Goal: Task Accomplishment & Management: Manage account settings

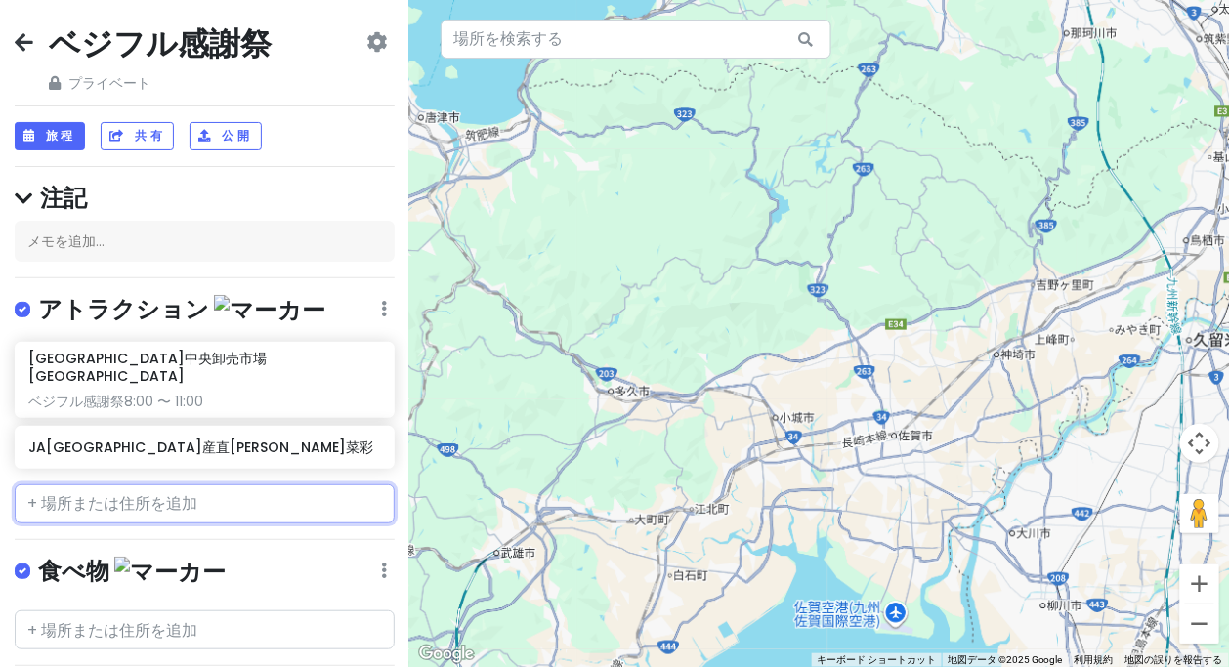
click at [138, 485] on input "text" at bounding box center [205, 504] width 380 height 39
paste input "愛しとーとごはん"
type input "愛しとーとごはん"
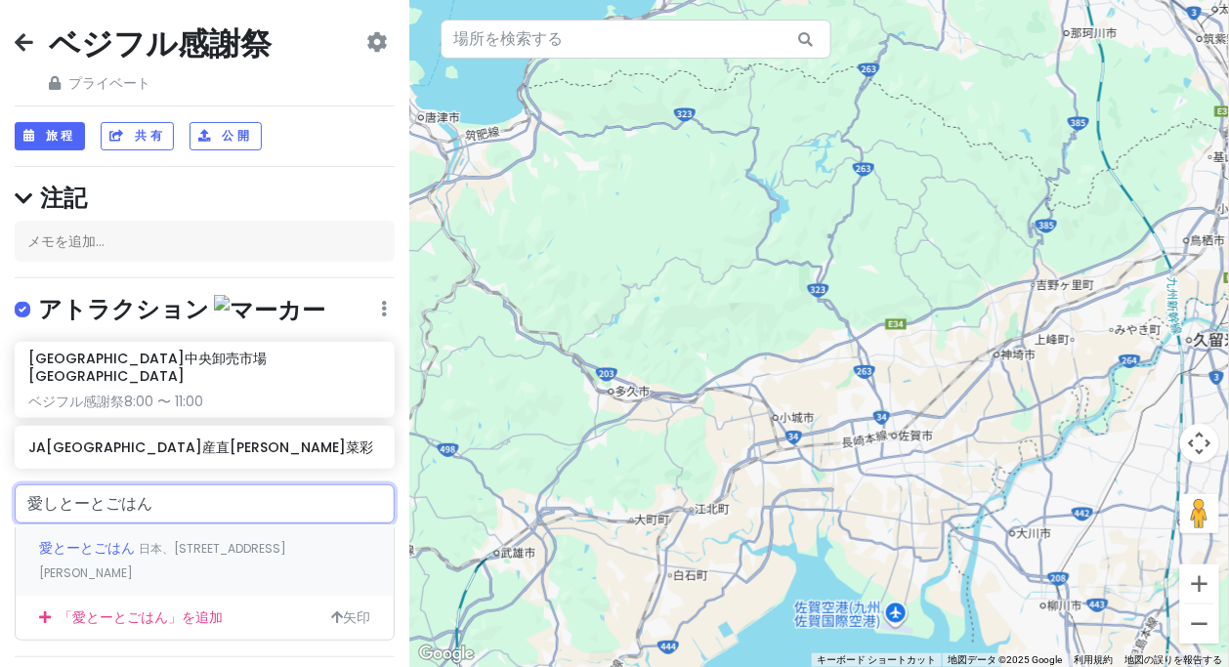
click at [170, 540] on font "日本、[STREET_ADDRESS][PERSON_NAME]" at bounding box center [162, 561] width 247 height 42
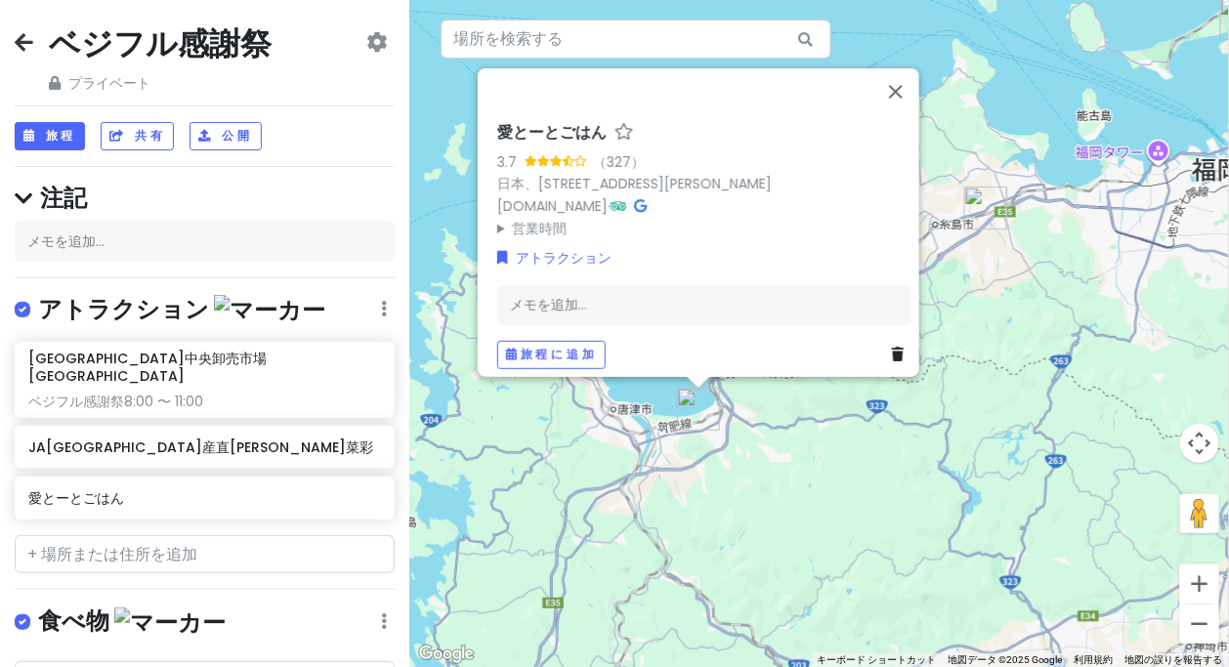
drag, startPoint x: 743, startPoint y: 468, endPoint x: 798, endPoint y: 460, distance: 56.2
click at [798, 460] on div "愛とーとごはん 3.7 （327） 日本、[STREET_ADDRESS][PERSON_NAME] [DOMAIN_NAME] · 営業時間 [DATE] …" at bounding box center [819, 333] width 820 height 667
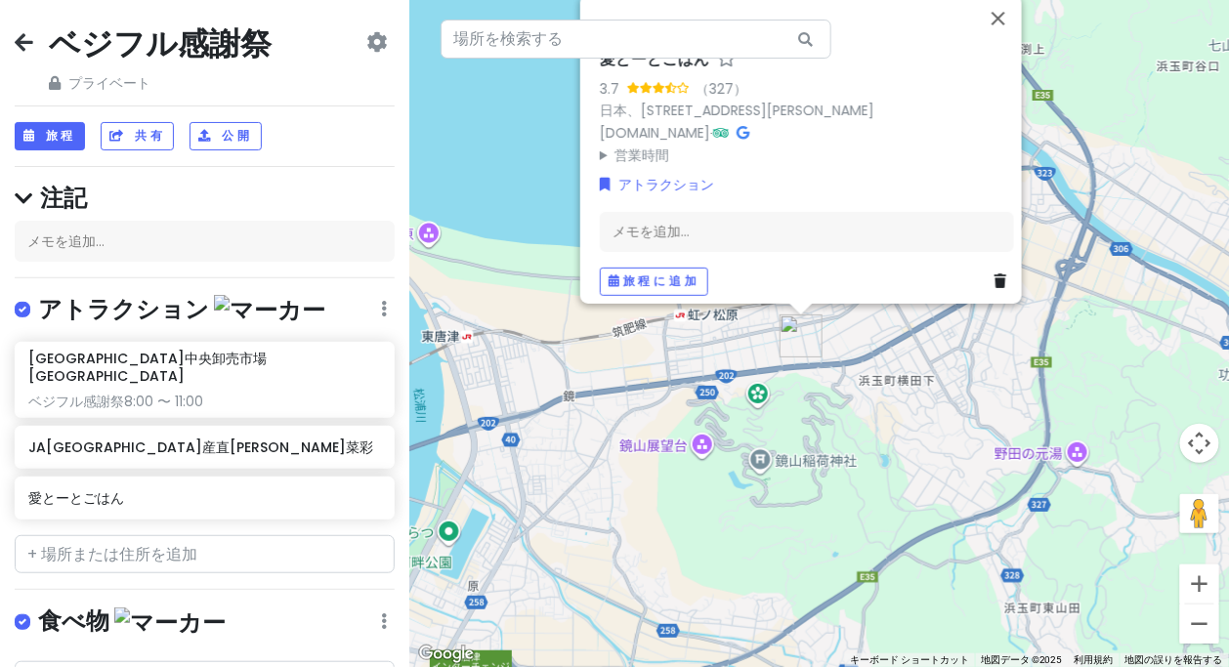
drag, startPoint x: 832, startPoint y: 348, endPoint x: 854, endPoint y: 488, distance: 141.4
click at [854, 491] on div "愛とーとごはん 3.7 （327） 日本、[STREET_ADDRESS][PERSON_NAME] [DOMAIN_NAME] · 営業時間 [DATE] …" at bounding box center [819, 333] width 820 height 667
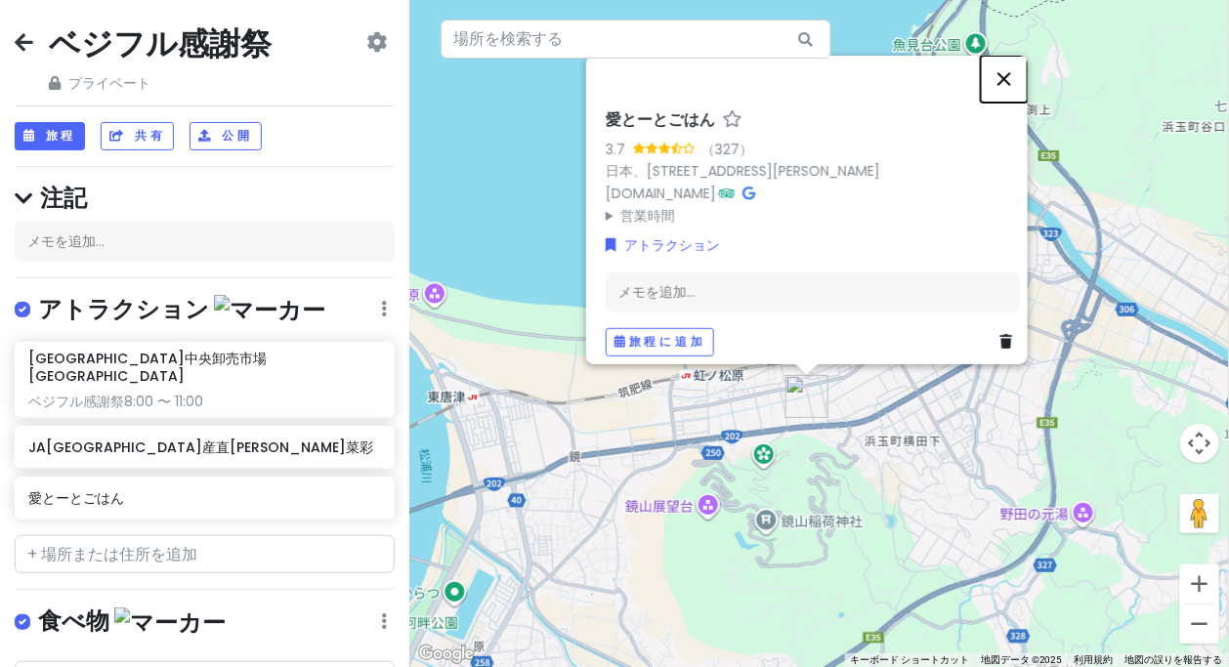
click at [1008, 64] on button "閉じる" at bounding box center [1004, 78] width 47 height 47
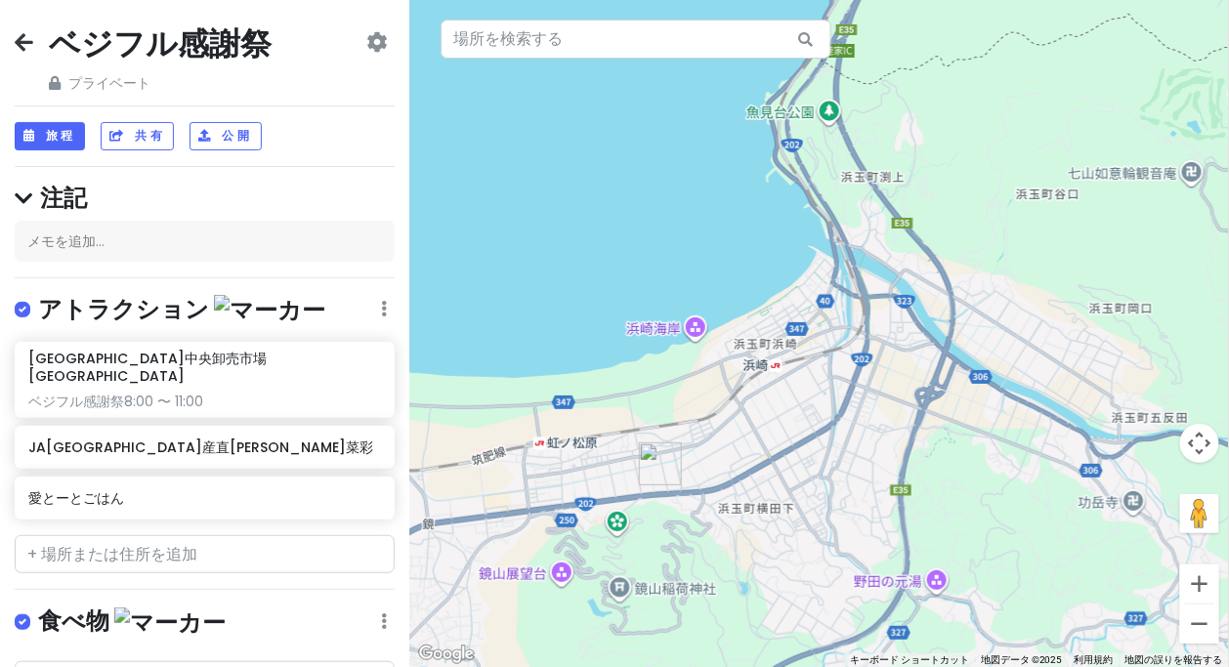
drag, startPoint x: 1111, startPoint y: 97, endPoint x: 950, endPoint y: 174, distance: 178.7
click at [950, 174] on div at bounding box center [819, 333] width 820 height 667
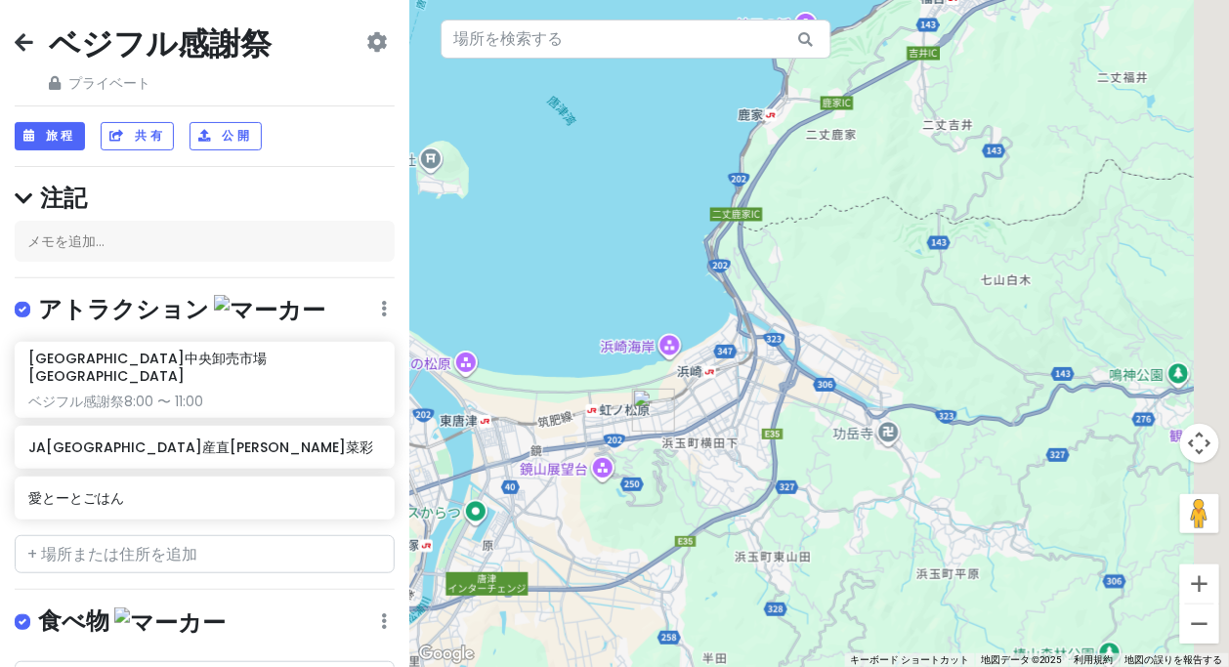
drag, startPoint x: 940, startPoint y: 230, endPoint x: 843, endPoint y: 309, distance: 125.0
click at [843, 309] on div at bounding box center [819, 333] width 820 height 667
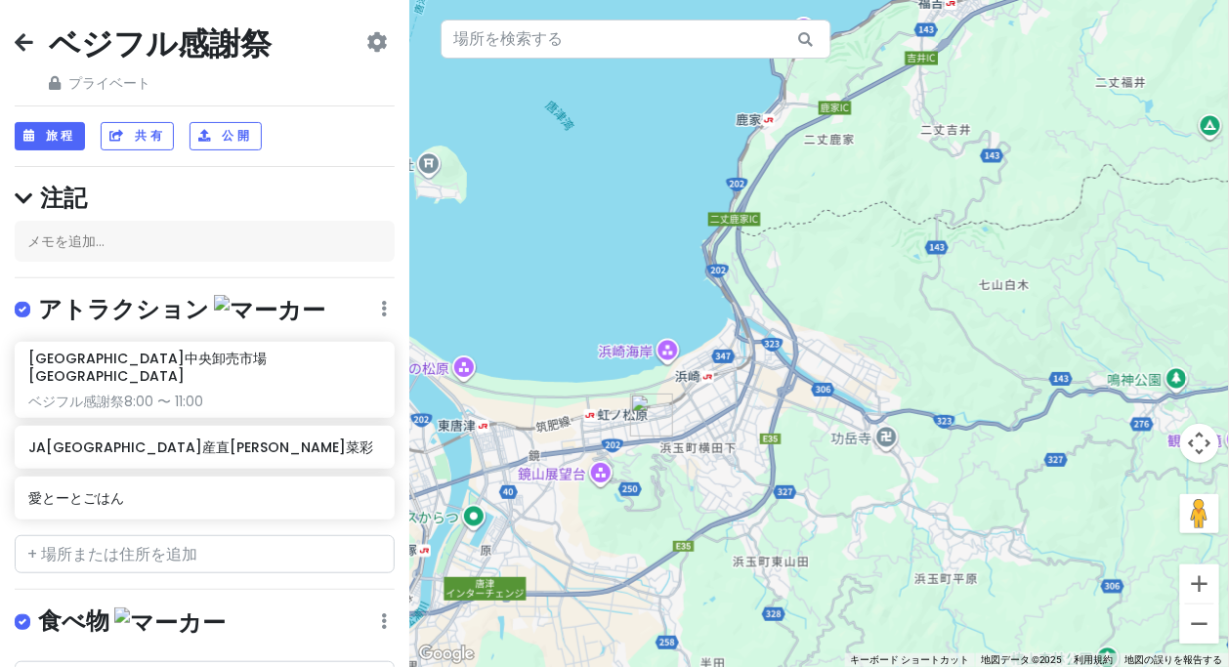
drag, startPoint x: 938, startPoint y: 270, endPoint x: 793, endPoint y: 358, distance: 169.3
click at [793, 358] on div at bounding box center [819, 333] width 820 height 667
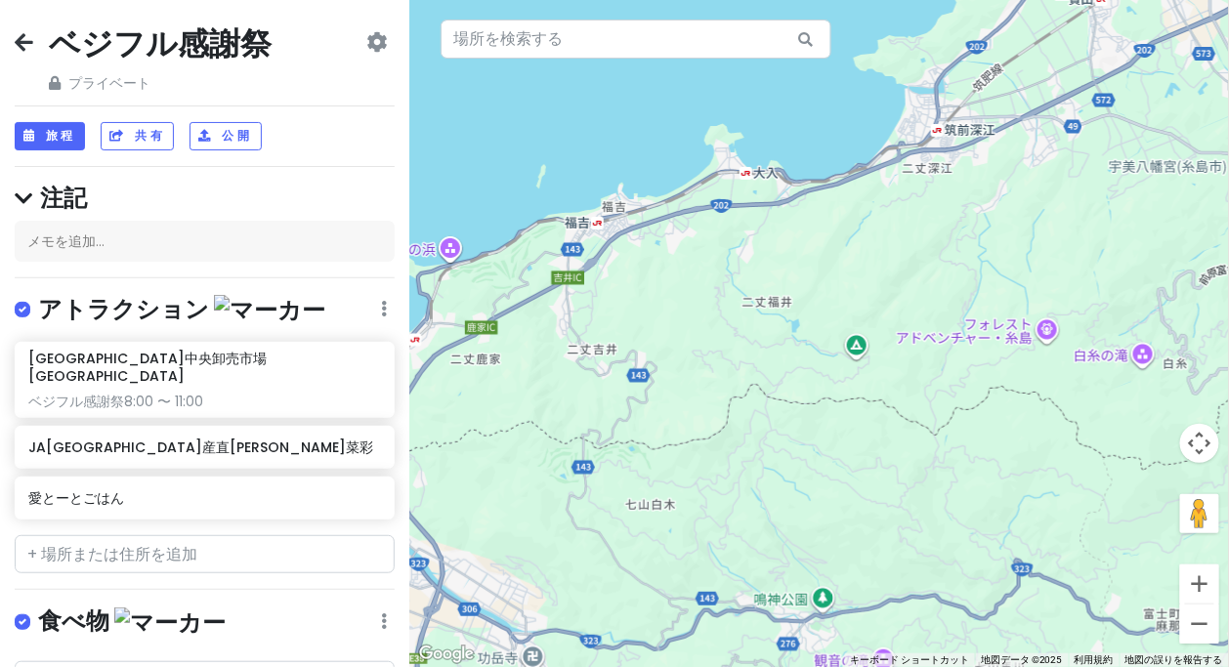
drag, startPoint x: 925, startPoint y: 290, endPoint x: 807, endPoint y: 360, distance: 137.1
click at [807, 360] on div at bounding box center [819, 333] width 820 height 667
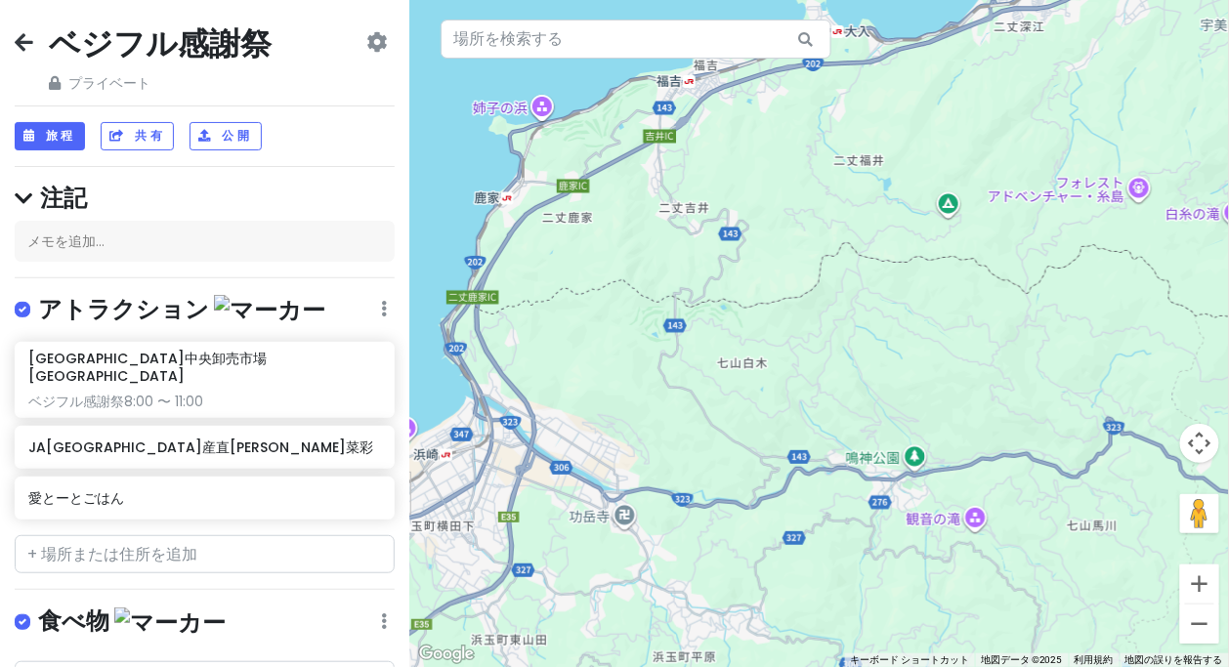
drag, startPoint x: 843, startPoint y: 399, endPoint x: 900, endPoint y: 294, distance: 118.9
click at [901, 293] on div at bounding box center [819, 333] width 820 height 667
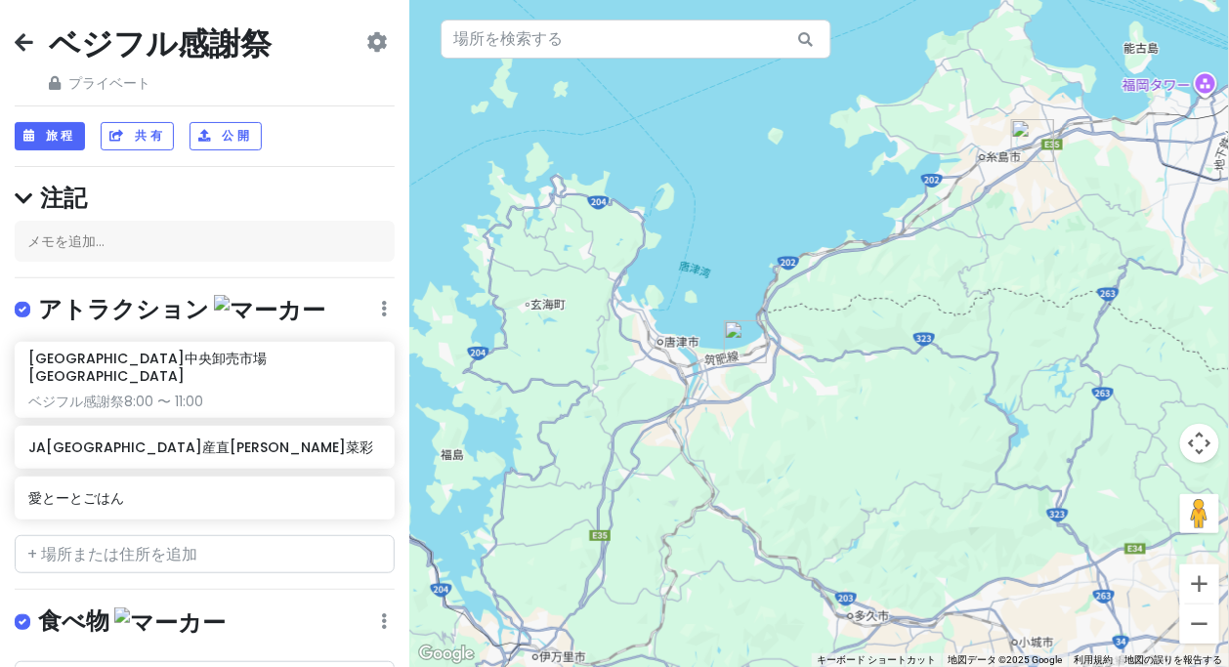
click at [1028, 135] on img "JA糸島産直市場 伊都菜彩" at bounding box center [1032, 140] width 43 height 43
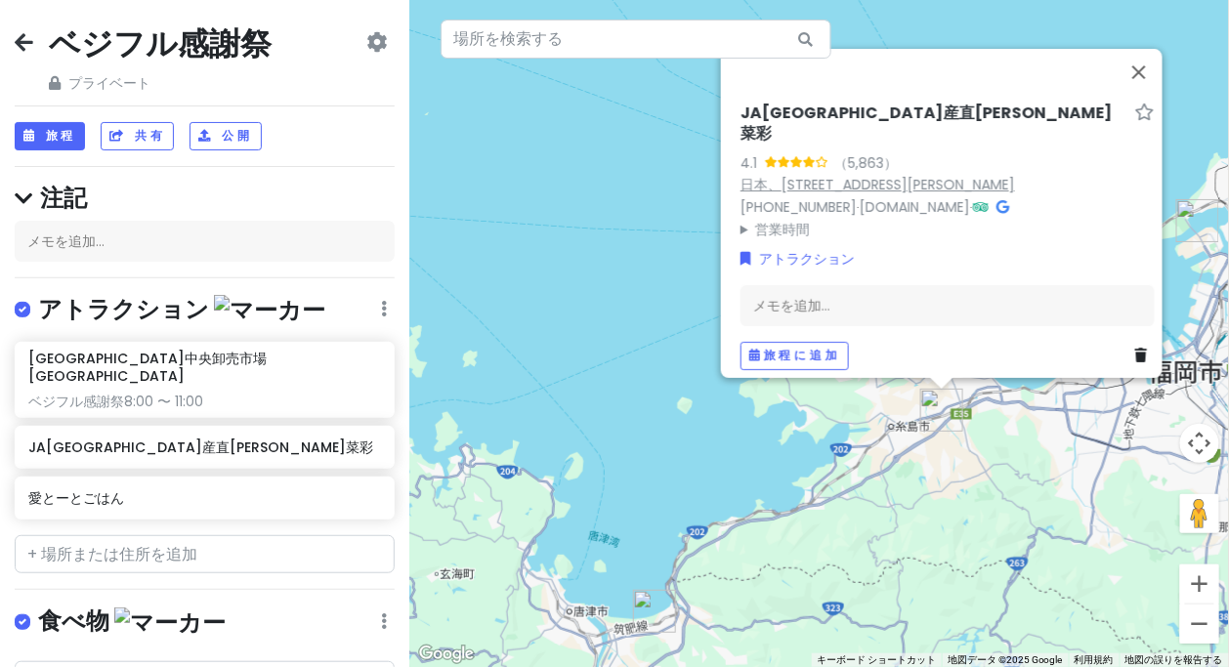
click at [969, 175] on font "日本、[STREET_ADDRESS][PERSON_NAME]" at bounding box center [878, 185] width 275 height 20
drag, startPoint x: 187, startPoint y: 550, endPoint x: 193, endPoint y: 538, distance: 13.6
click at [192, 540] on input "text" at bounding box center [205, 554] width 380 height 39
click at [196, 535] on input "text" at bounding box center [205, 554] width 380 height 39
paste input "マリンセンターおさかな村"
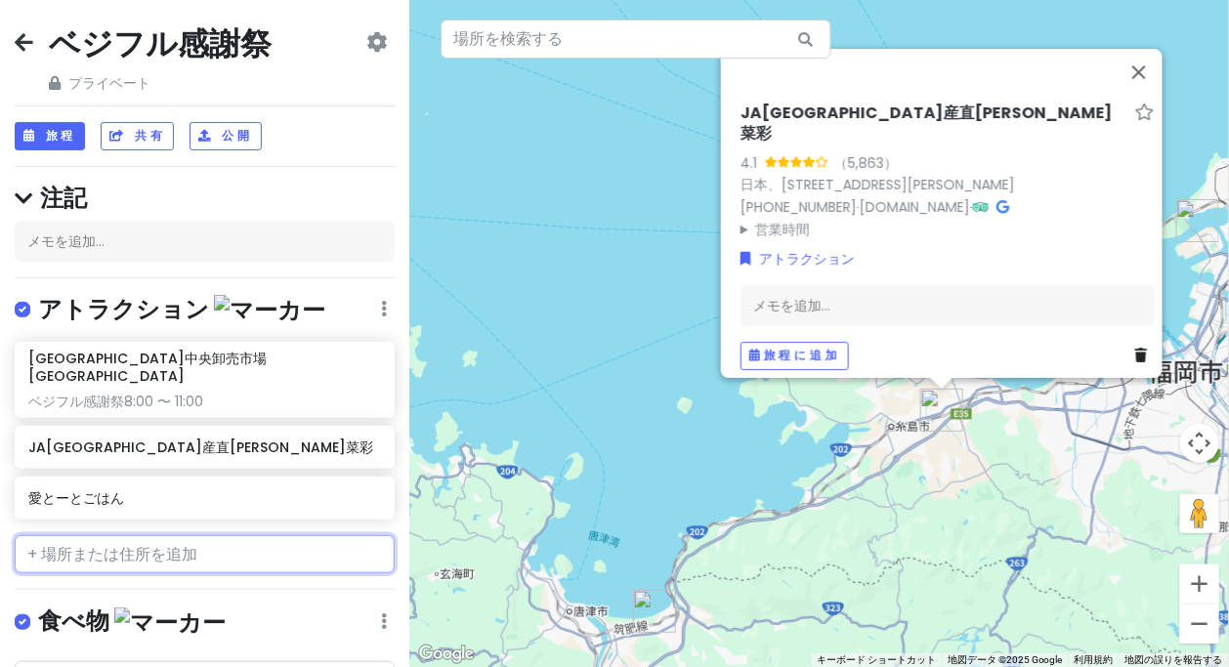
type input "マリンセンターおさかな村"
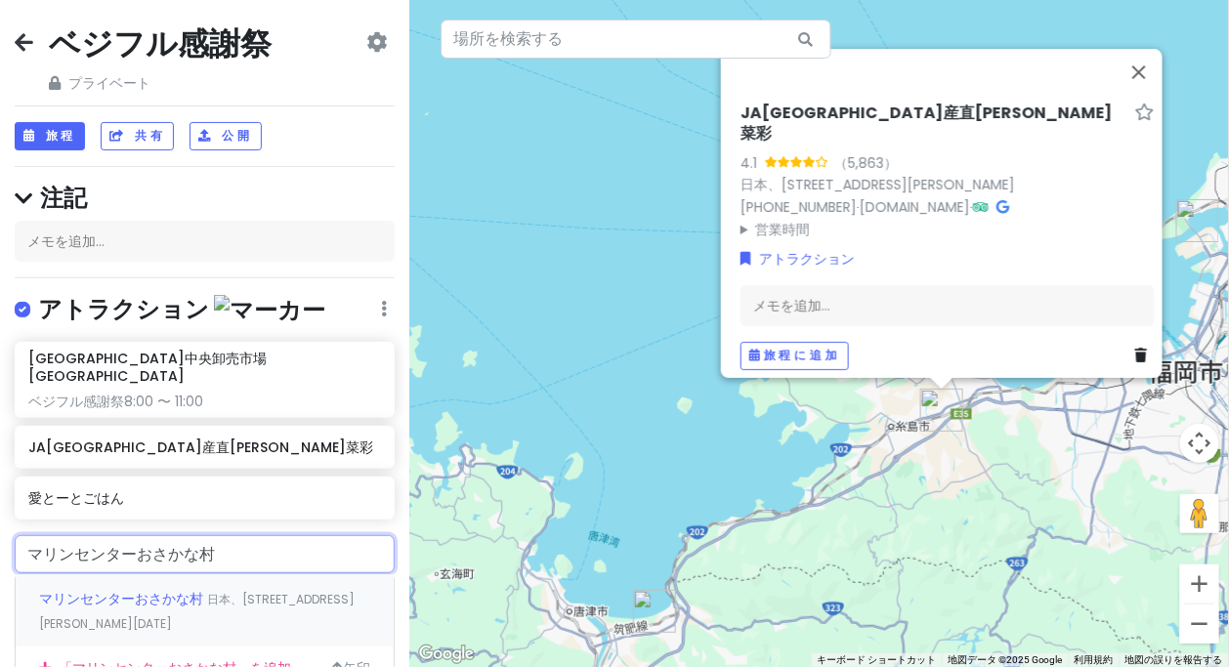
click at [174, 589] on font "マリンセンターおさかな村" at bounding box center [121, 599] width 164 height 20
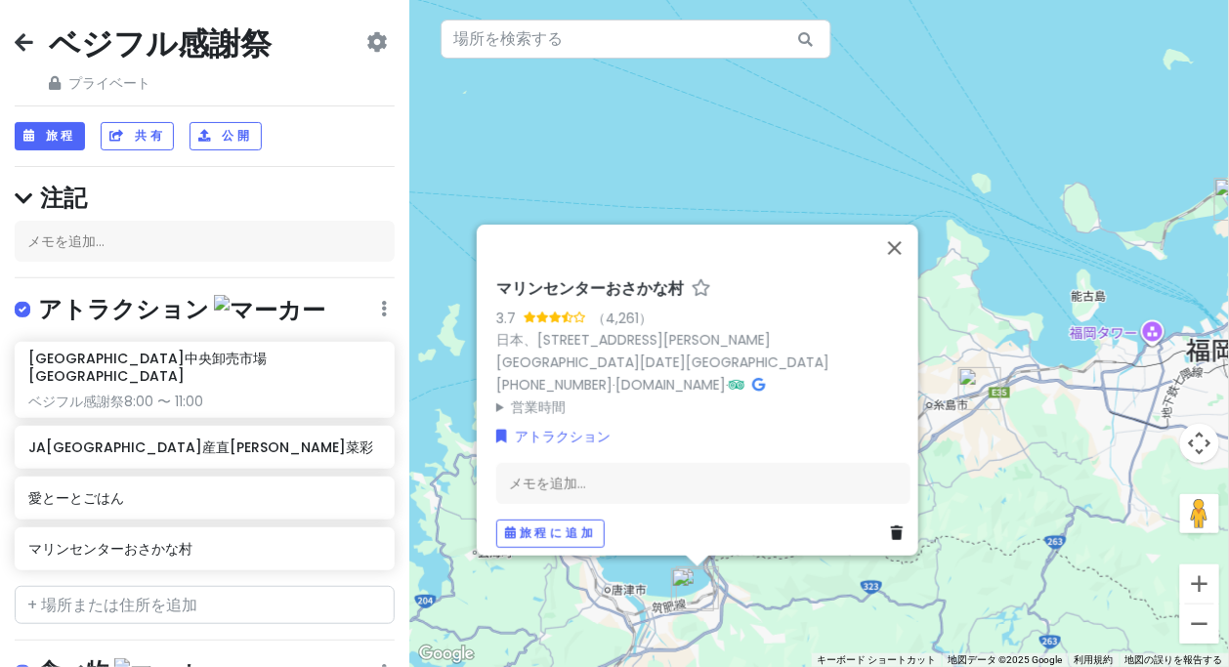
drag, startPoint x: 999, startPoint y: 493, endPoint x: 1016, endPoint y: 430, distance: 65.9
click at [1016, 432] on div "マリンセンターおさかな村 3.7 （4,261） 日本、[STREET_ADDRESS][PERSON_NAME][GEOGRAPHIC_DATA][DATE…" at bounding box center [819, 333] width 820 height 667
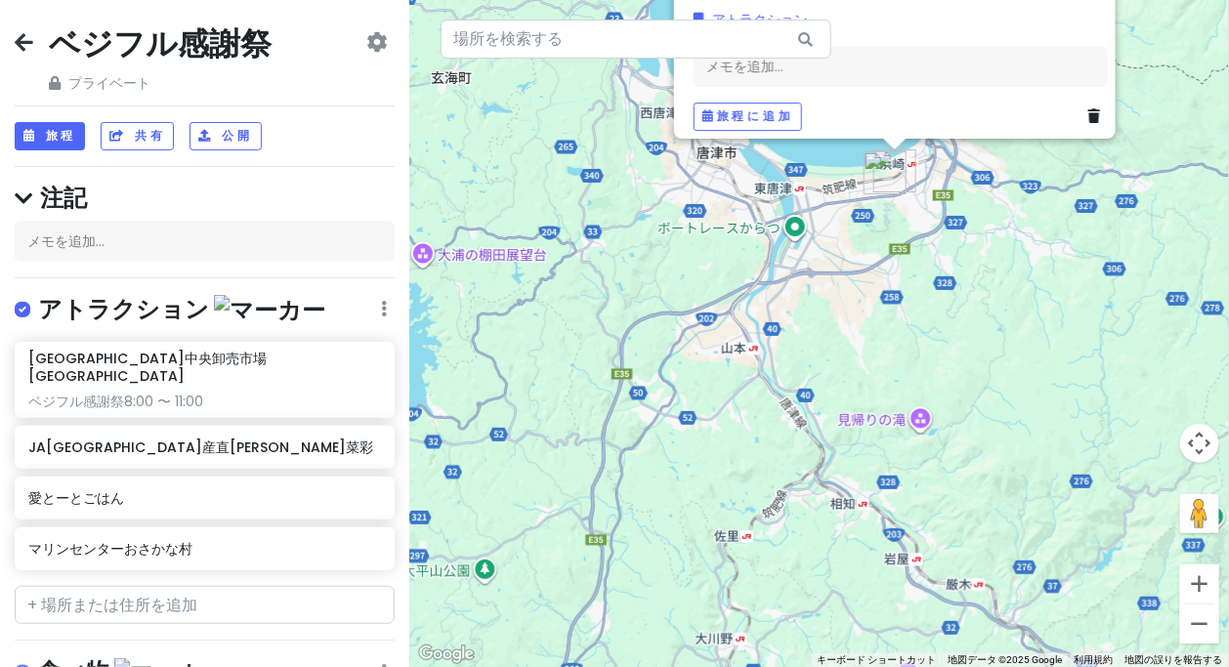
drag, startPoint x: 849, startPoint y: 296, endPoint x: 885, endPoint y: 434, distance: 142.4
click at [885, 434] on div "マリンセンターおさかな村 3.7 （4,261） 日本、[STREET_ADDRESS][PERSON_NAME][GEOGRAPHIC_DATA][DATE…" at bounding box center [819, 333] width 820 height 667
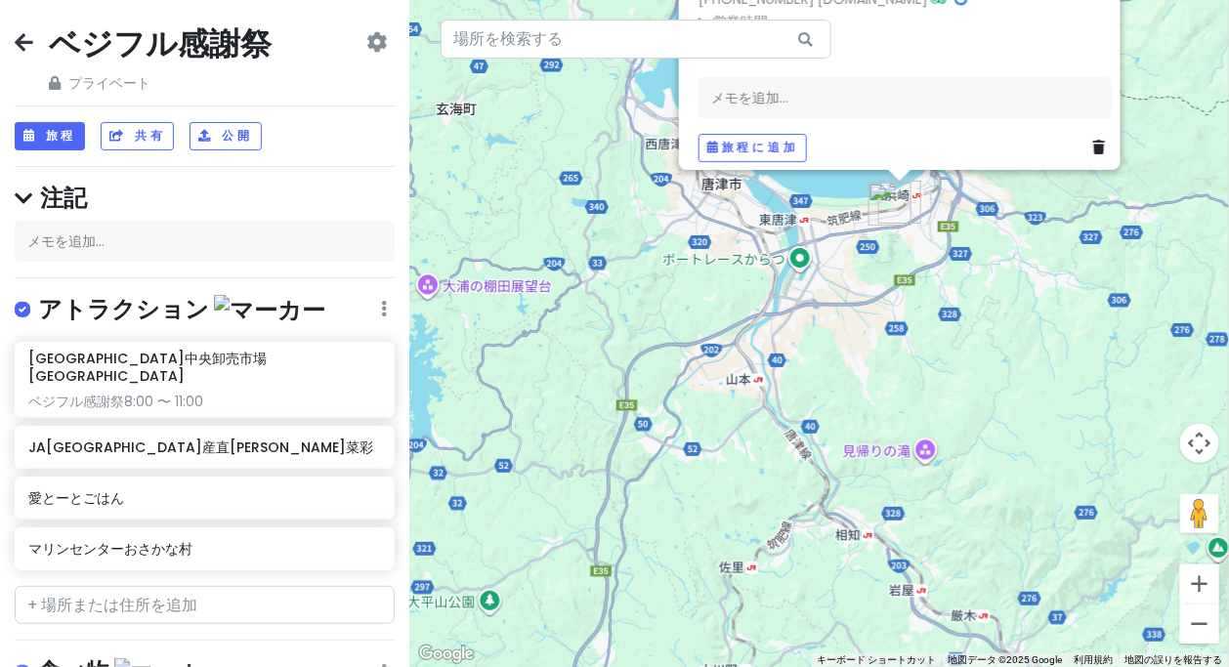
drag, startPoint x: 912, startPoint y: 371, endPoint x: 913, endPoint y: 412, distance: 41.1
click at [913, 412] on div "マリンセンターおさかな村 3.7 （4,261） 日本、[STREET_ADDRESS][PERSON_NAME][GEOGRAPHIC_DATA][DATE…" at bounding box center [819, 333] width 820 height 667
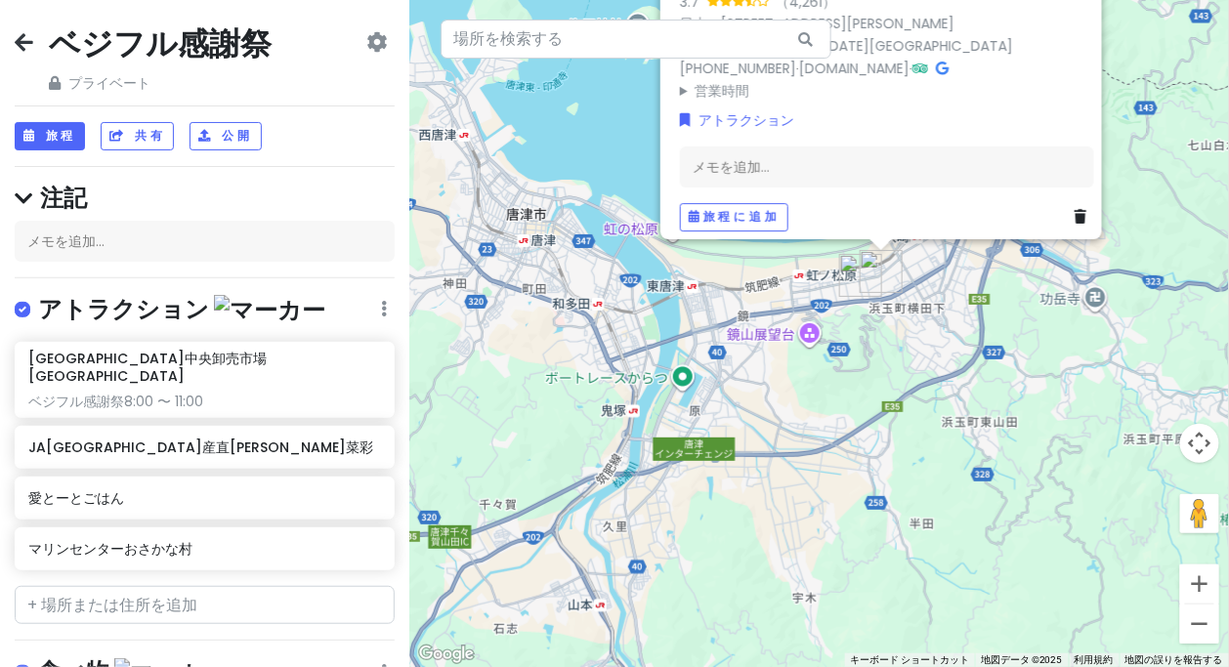
drag, startPoint x: 903, startPoint y: 284, endPoint x: 916, endPoint y: 413, distance: 129.6
click at [916, 413] on div "マリンセンターおさかな村 3.7 （4,261） 日本、[STREET_ADDRESS][PERSON_NAME][GEOGRAPHIC_DATA][DATE…" at bounding box center [819, 333] width 820 height 667
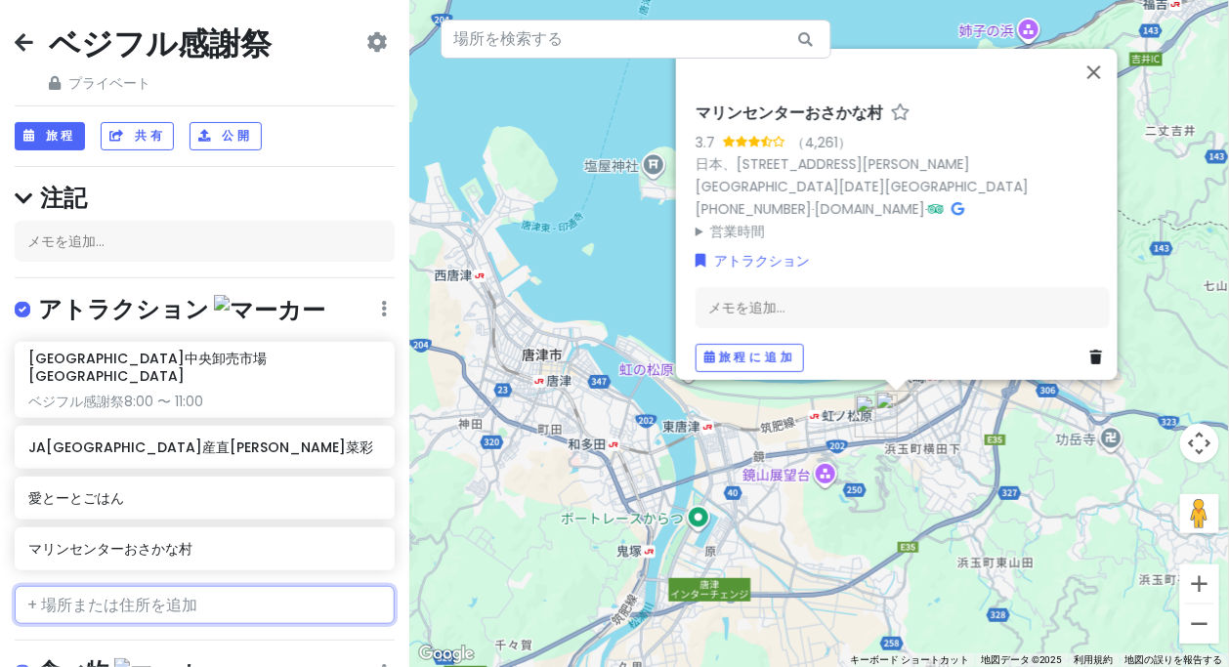
click at [176, 593] on input "text" at bounding box center [205, 605] width 380 height 39
paste input "道の駅 [GEOGRAPHIC_DATA]"
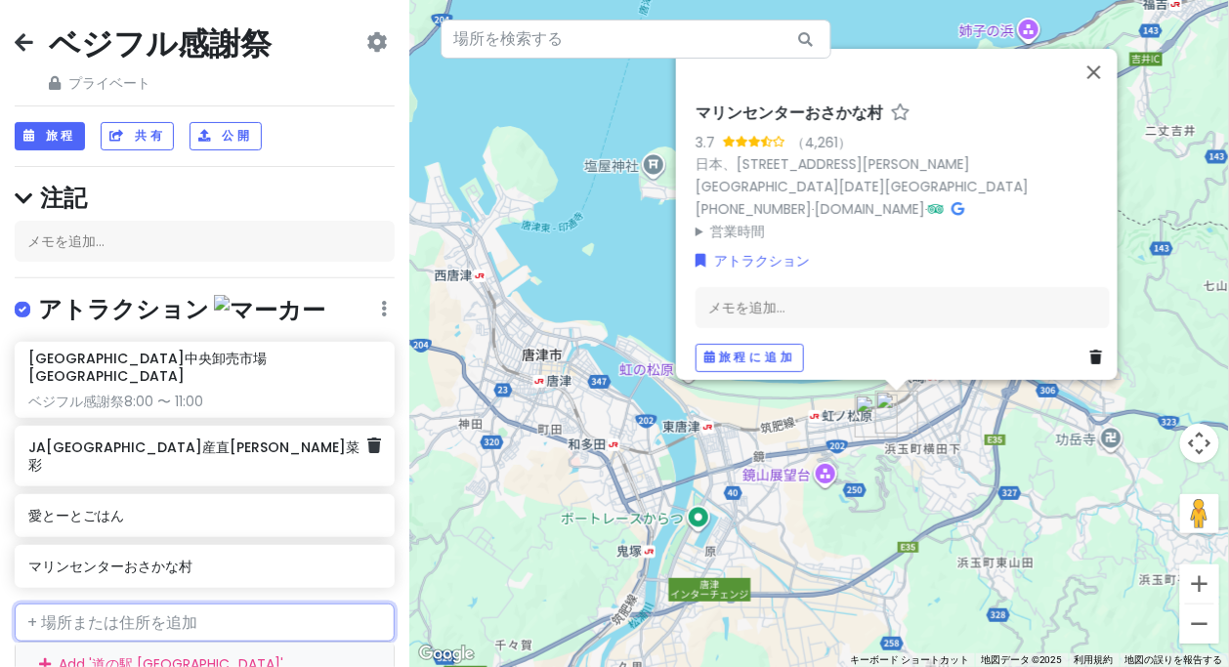
type input "道の駅 [GEOGRAPHIC_DATA]"
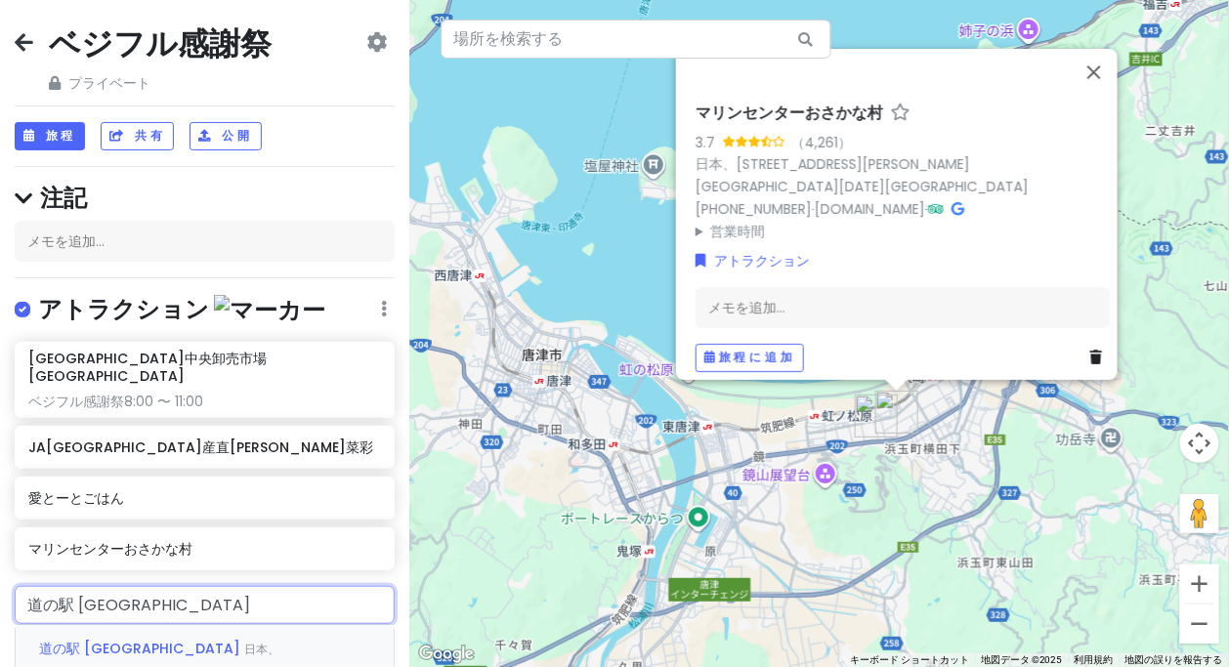
click at [161, 641] on font "日本、[STREET_ADDRESS][PERSON_NAME][DATE]" at bounding box center [161, 662] width 245 height 42
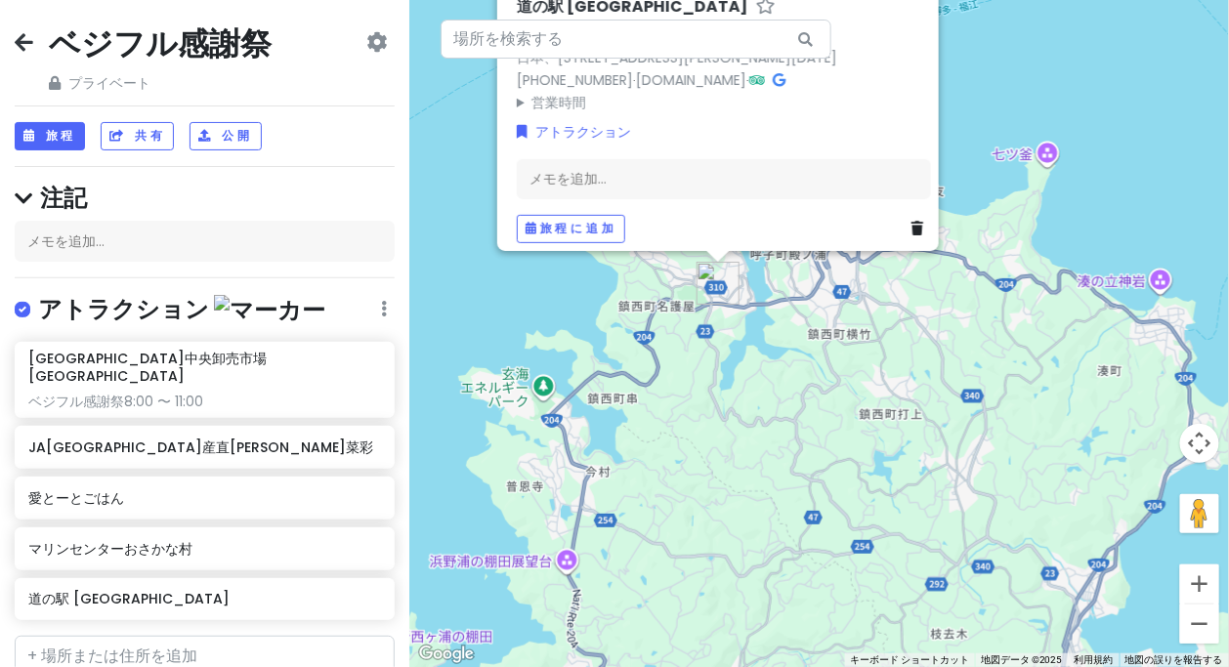
drag, startPoint x: 853, startPoint y: 363, endPoint x: 860, endPoint y: 333, distance: 30.1
click at [860, 333] on div "道の駅 [GEOGRAPHIC_DATA] 3.5 （1,278） 日本、[STREET_ADDRESS][PERSON_NAME][DATE] [PHONE…" at bounding box center [819, 333] width 820 height 667
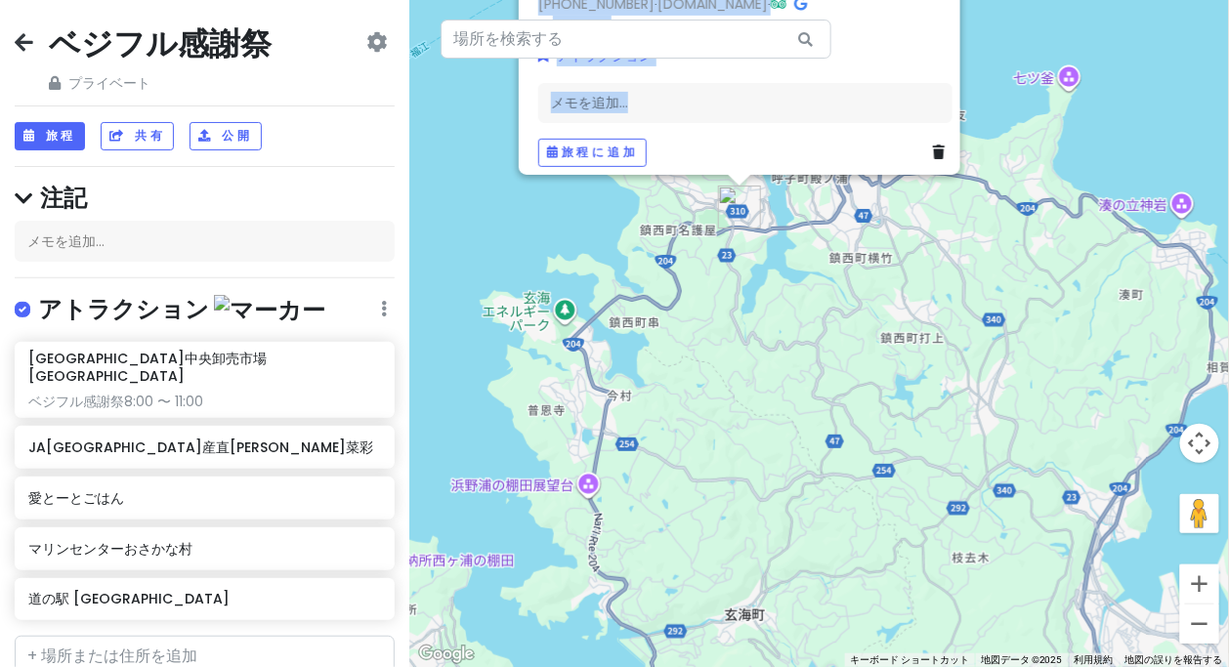
drag, startPoint x: 900, startPoint y: 74, endPoint x: 902, endPoint y: 184, distance: 109.5
click at [903, 187] on div "道の駅 [GEOGRAPHIC_DATA] 3.5 （1,278） 日本、[STREET_ADDRESS][PERSON_NAME][DATE] [PHONE…" at bounding box center [819, 333] width 820 height 667
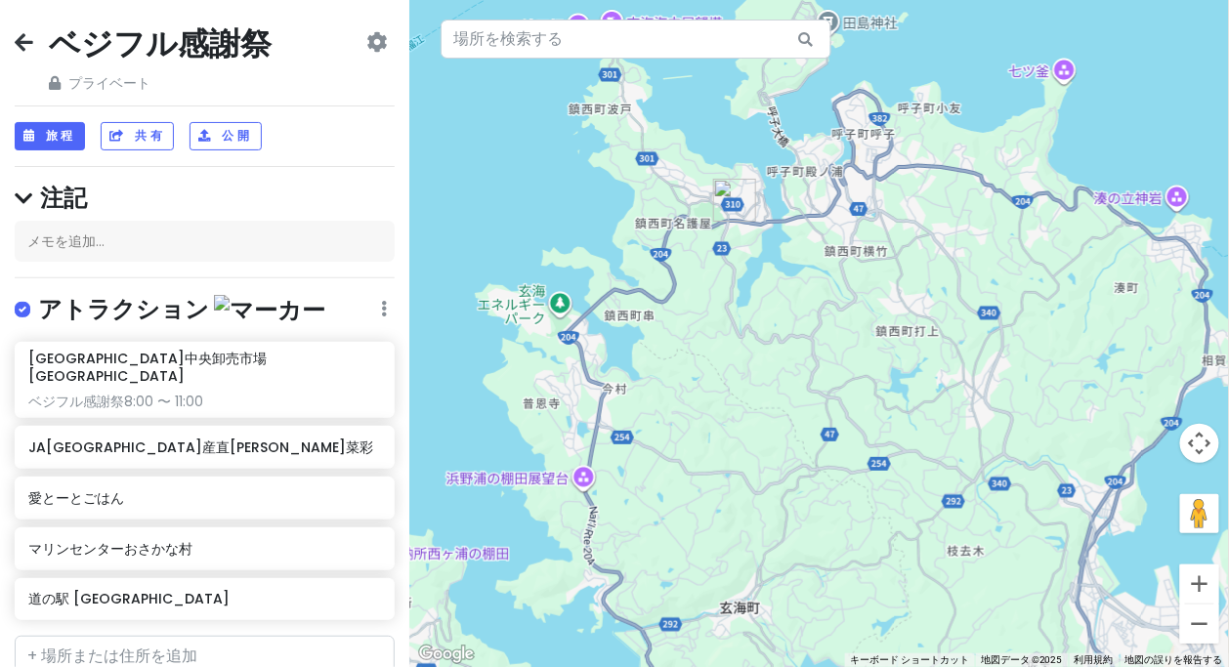
drag, startPoint x: 1081, startPoint y: 250, endPoint x: 1082, endPoint y: 380, distance: 130.0
click at [1083, 379] on div at bounding box center [819, 333] width 820 height 667
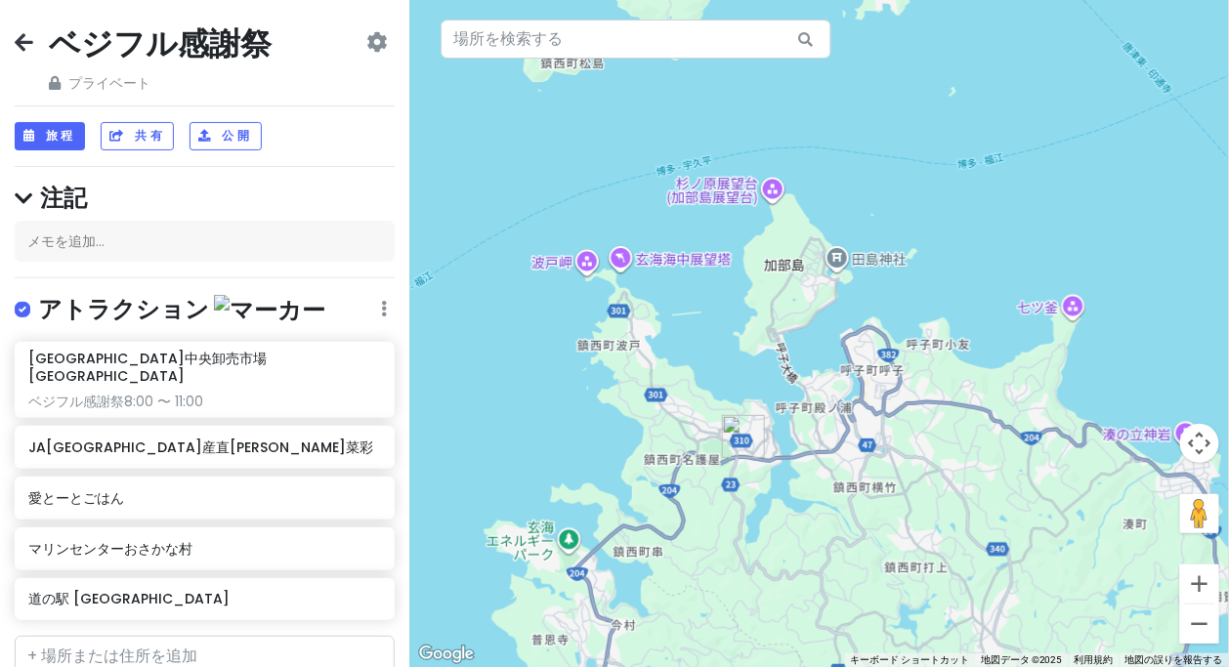
click at [738, 441] on img "道の駅 桃山天下市" at bounding box center [743, 436] width 43 height 43
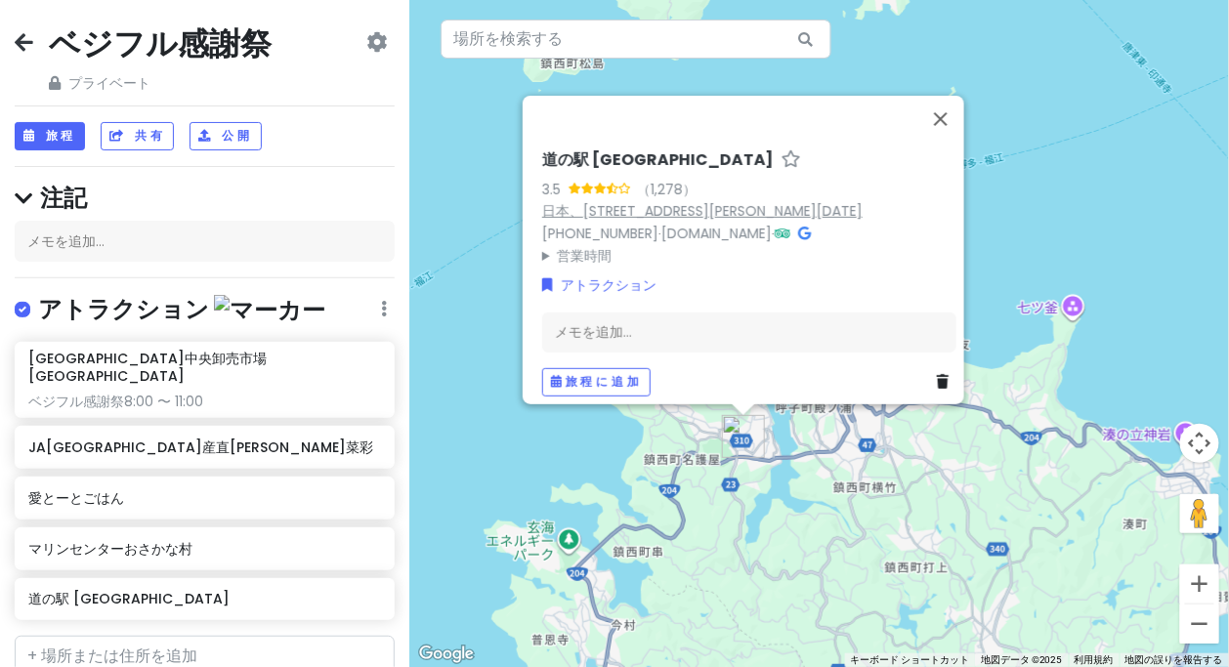
click at [793, 201] on font "日本、[STREET_ADDRESS][PERSON_NAME][DATE]" at bounding box center [702, 211] width 320 height 20
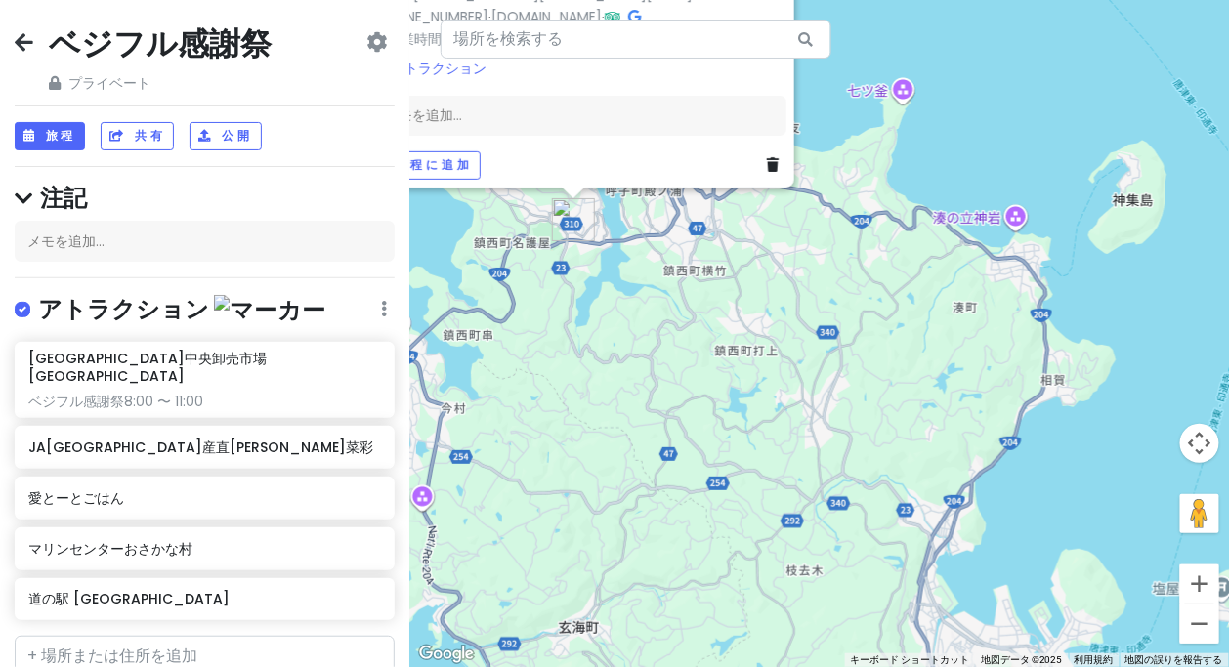
drag, startPoint x: 1121, startPoint y: 540, endPoint x: 951, endPoint y: 323, distance: 275.6
click at [951, 323] on div "道の駅 [GEOGRAPHIC_DATA] 3.5 （1,278） 日本、[STREET_ADDRESS][PERSON_NAME][DATE] [PHONE…" at bounding box center [819, 333] width 820 height 667
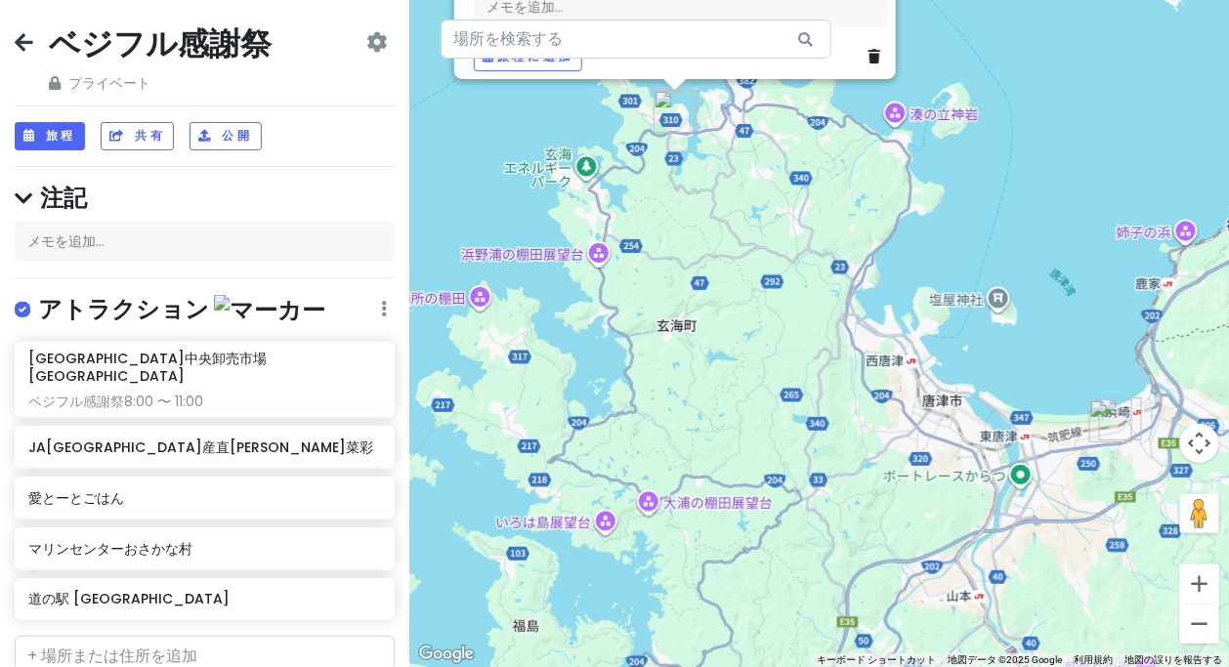
drag, startPoint x: 901, startPoint y: 423, endPoint x: 856, endPoint y: 348, distance: 87.6
click at [856, 348] on div "道の駅 [GEOGRAPHIC_DATA] 3.5 （1,278） 日本、[STREET_ADDRESS][PERSON_NAME][DATE] [PHONE…" at bounding box center [819, 333] width 820 height 667
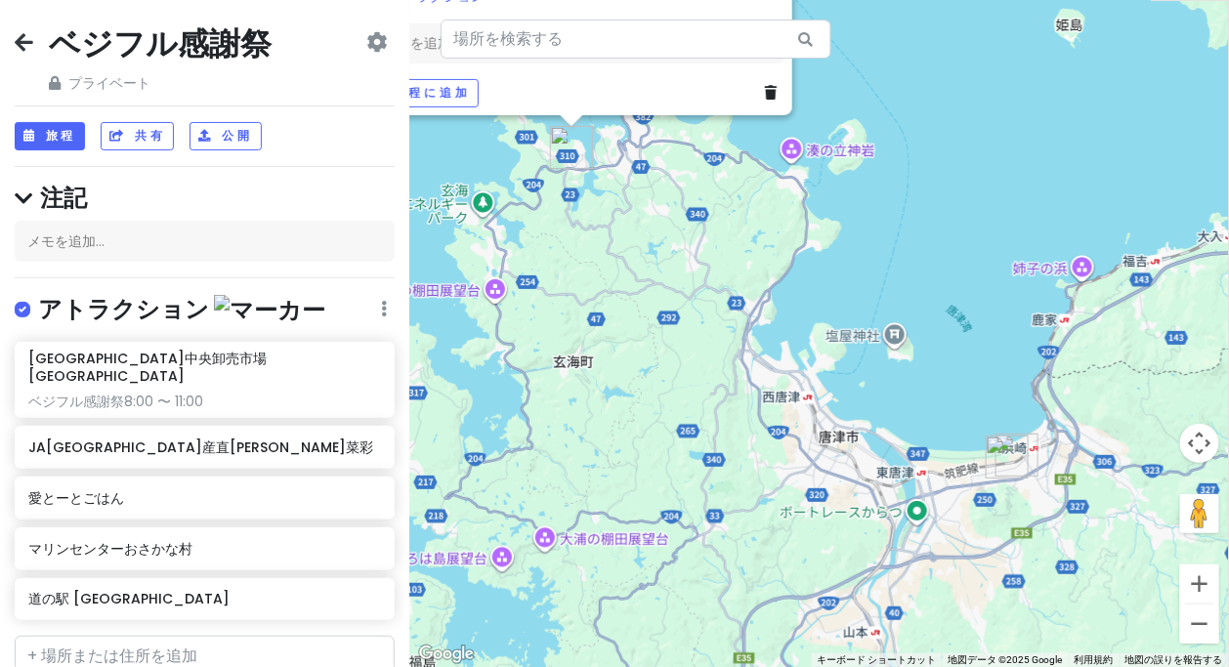
drag, startPoint x: 672, startPoint y: 282, endPoint x: 572, endPoint y: 328, distance: 110.6
click at [572, 328] on div "道の駅 [GEOGRAPHIC_DATA] 3.5 （1,278） 日本、[STREET_ADDRESS][PERSON_NAME][DATE] [PHONE…" at bounding box center [819, 333] width 820 height 667
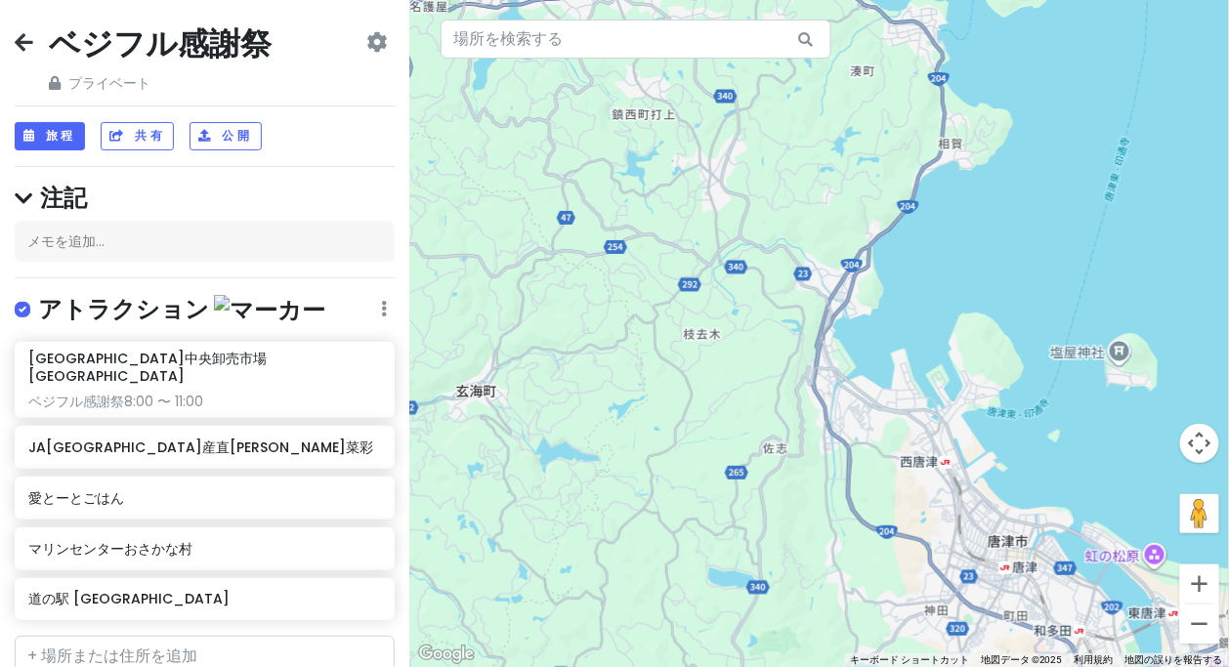
click at [655, 342] on div "道の駅 [GEOGRAPHIC_DATA] 3.5 （1,278） 日本、[STREET_ADDRESS][PERSON_NAME][DATE] [PHONE…" at bounding box center [819, 333] width 820 height 667
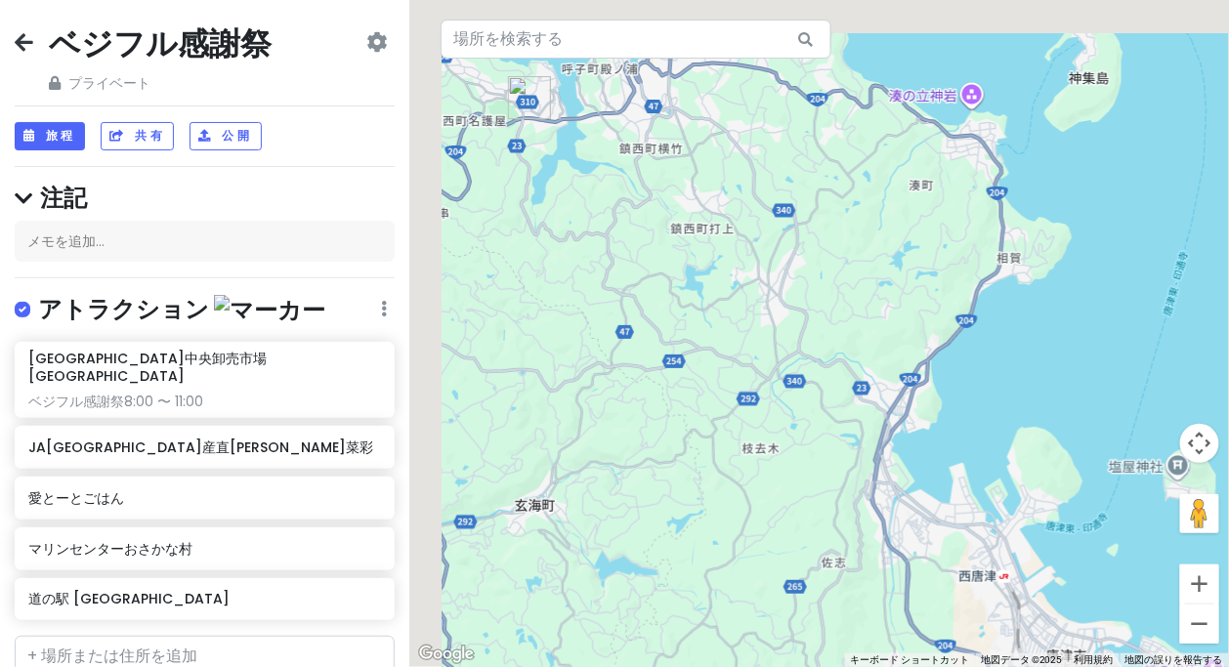
drag, startPoint x: 660, startPoint y: 355, endPoint x: 718, endPoint y: 504, distance: 160.6
click at [718, 504] on div at bounding box center [819, 333] width 820 height 667
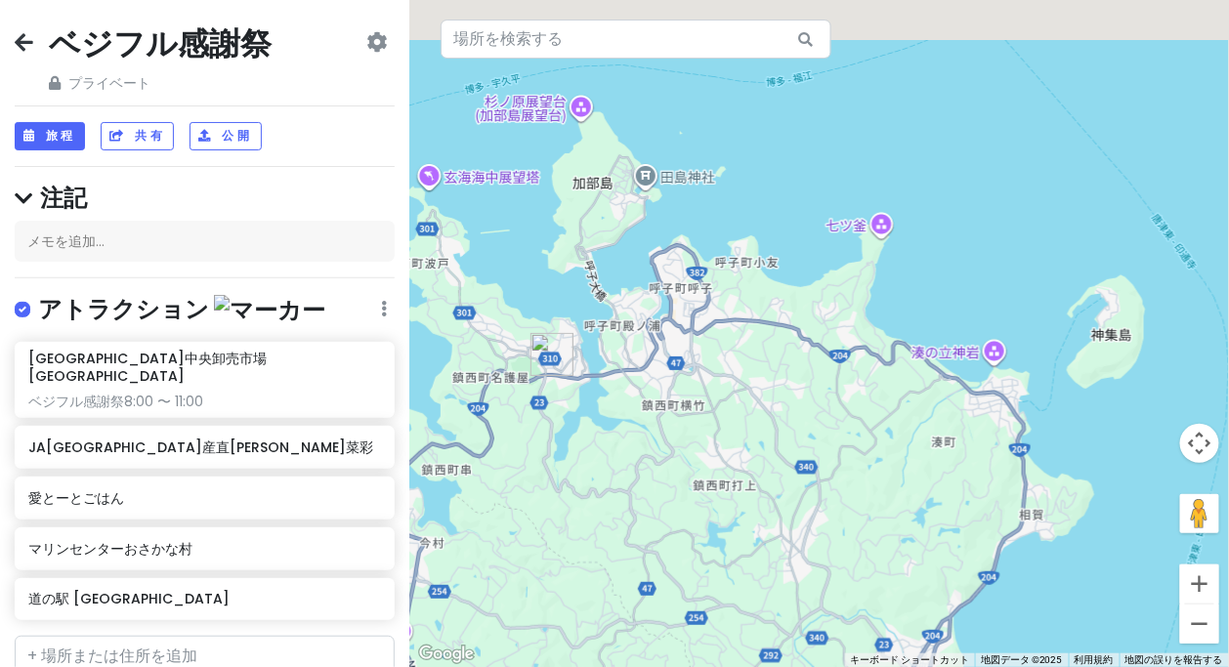
drag, startPoint x: 882, startPoint y: 337, endPoint x: 880, endPoint y: 353, distance: 15.8
click at [880, 353] on div at bounding box center [819, 333] width 820 height 667
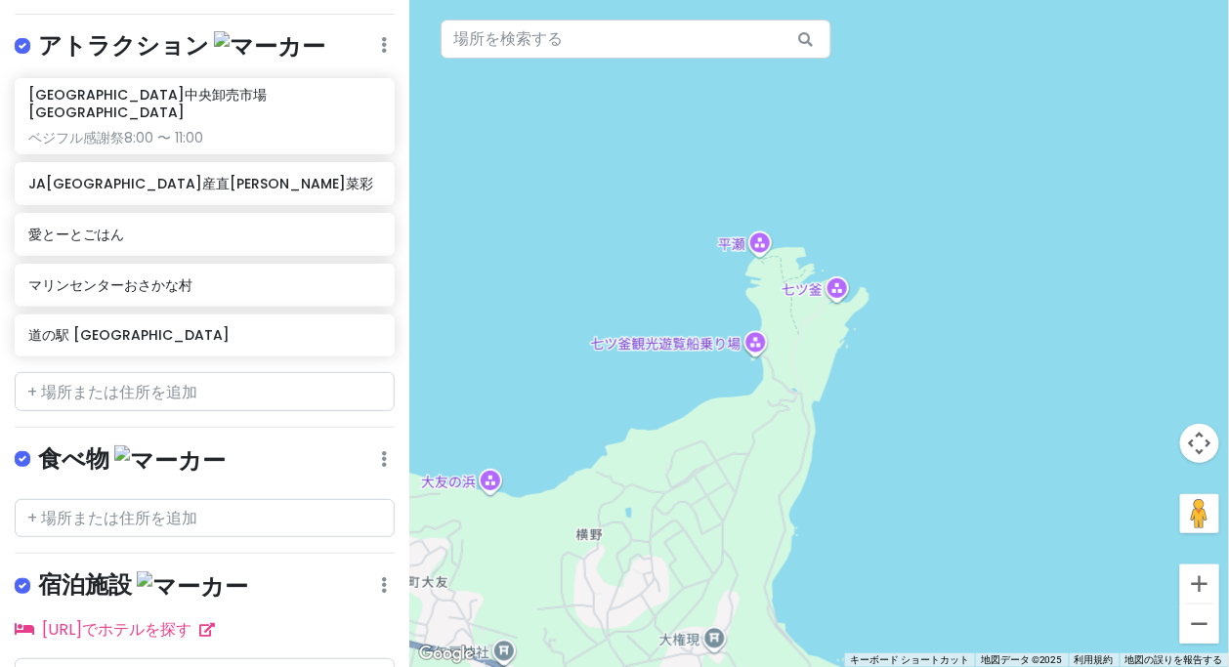
scroll to position [340, 0]
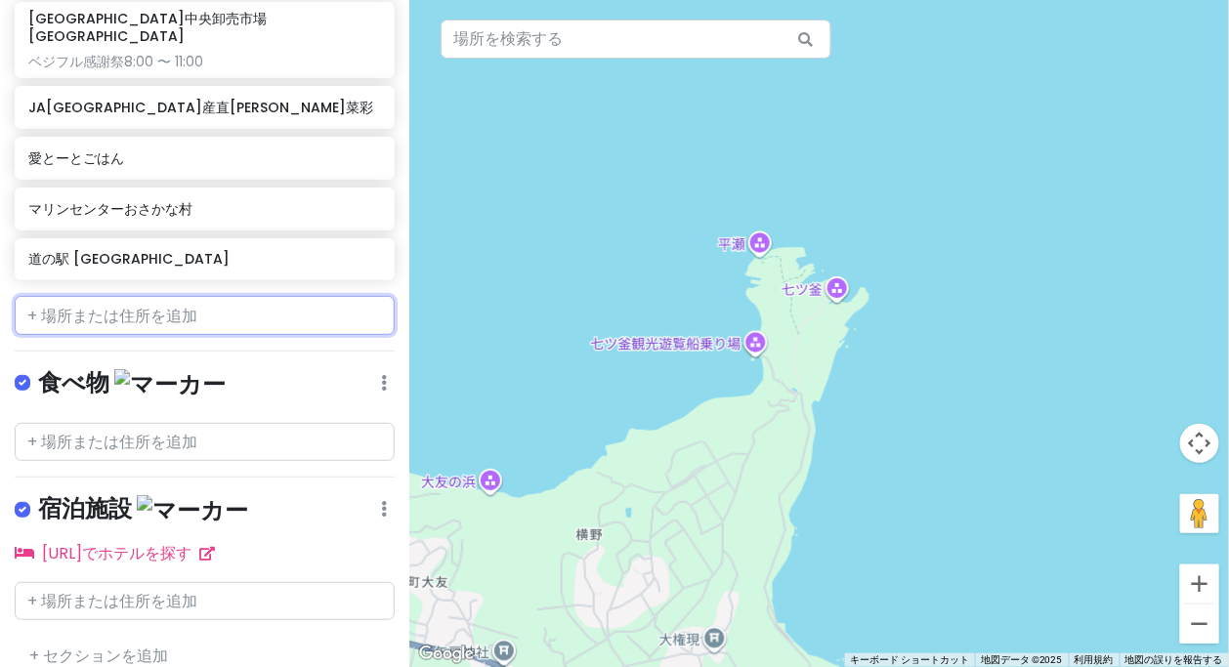
click at [78, 296] on input "text" at bounding box center [205, 315] width 380 height 39
paste input "より道の駅 えん屋"
type input "より道の駅 えん屋"
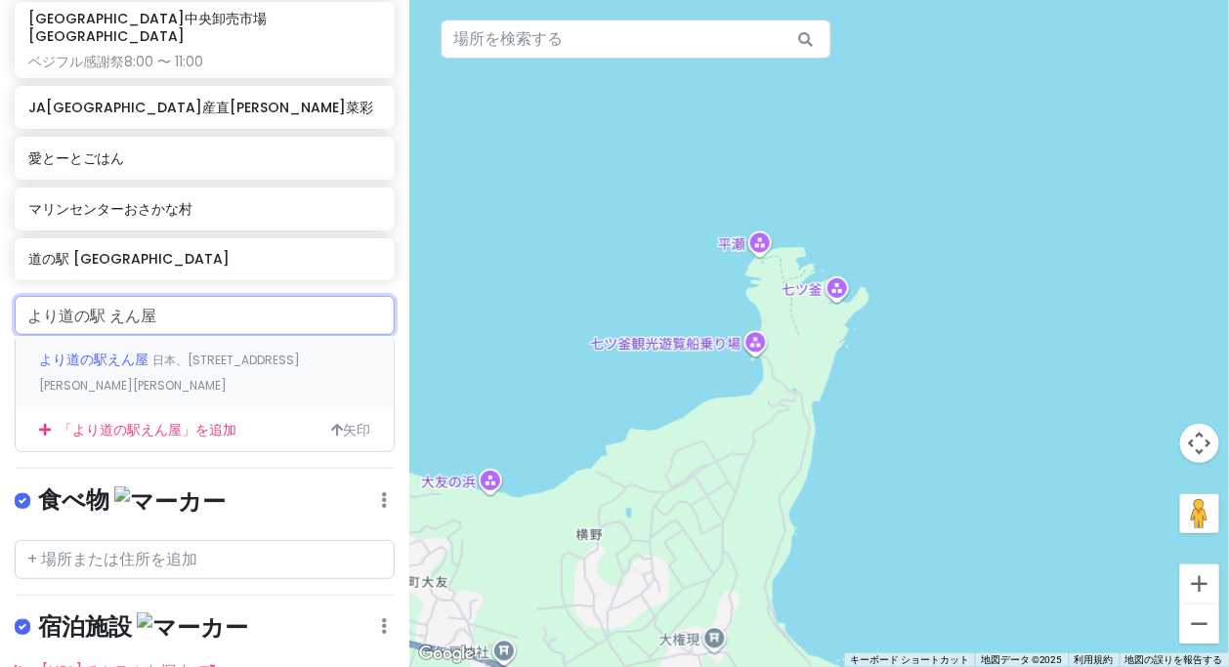
click at [139, 350] on font "より道の駅えん屋" at bounding box center [93, 360] width 109 height 20
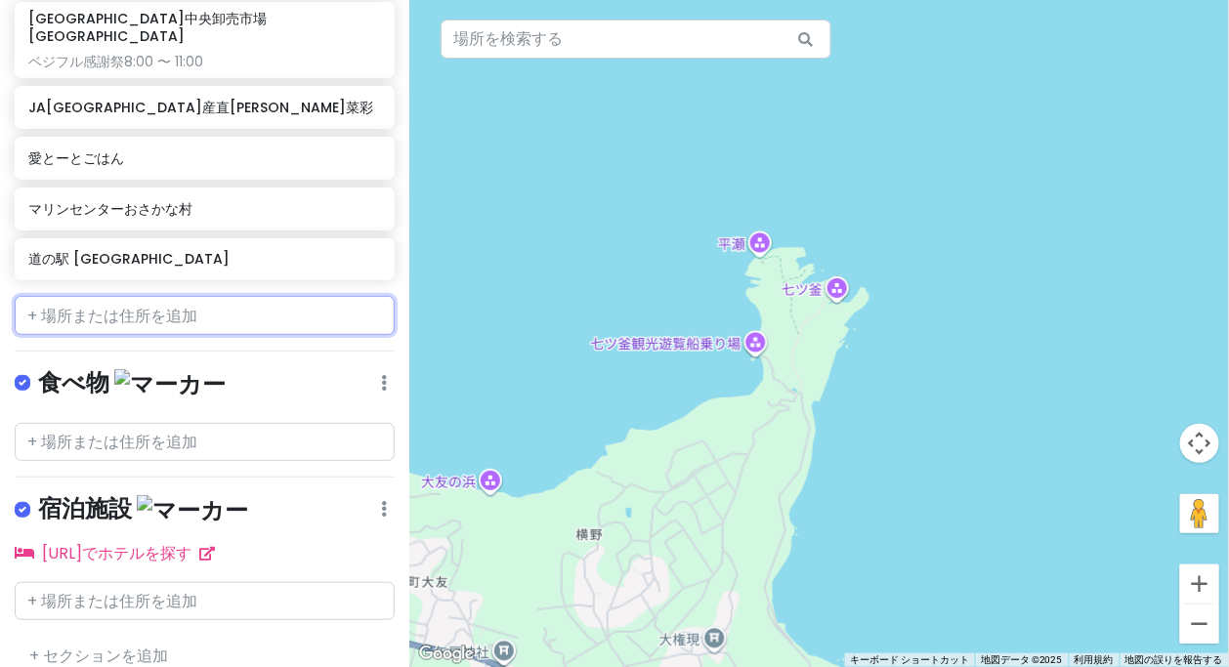
scroll to position [391, 0]
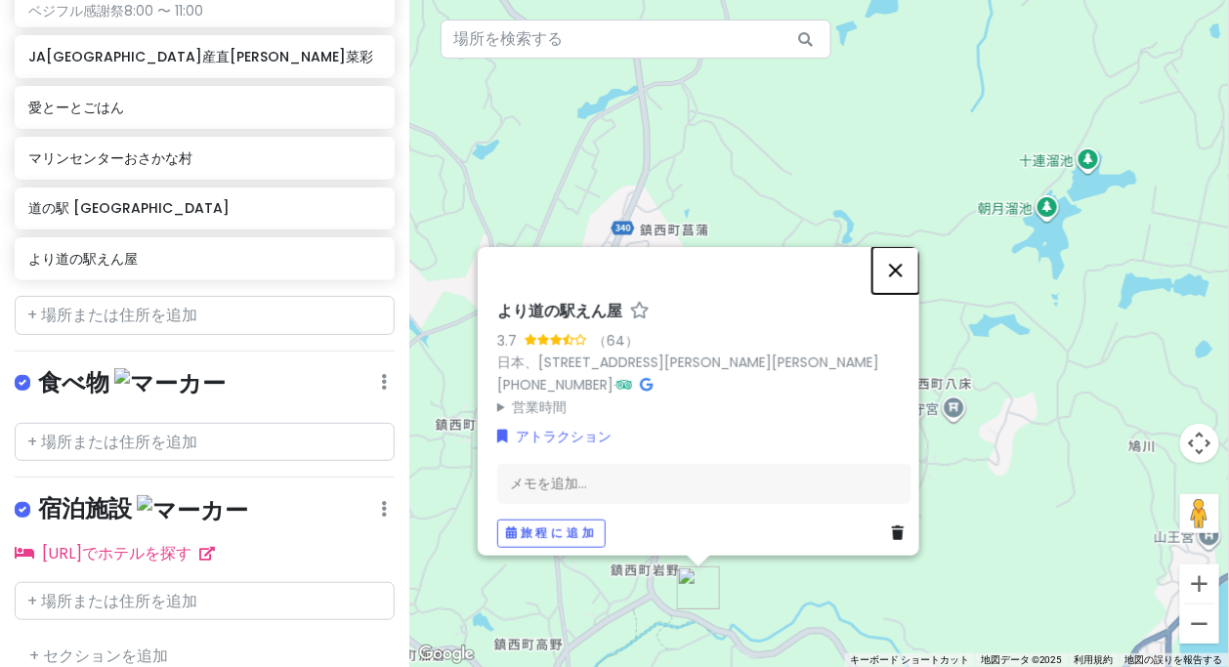
click at [899, 268] on button "閉じる" at bounding box center [896, 269] width 47 height 47
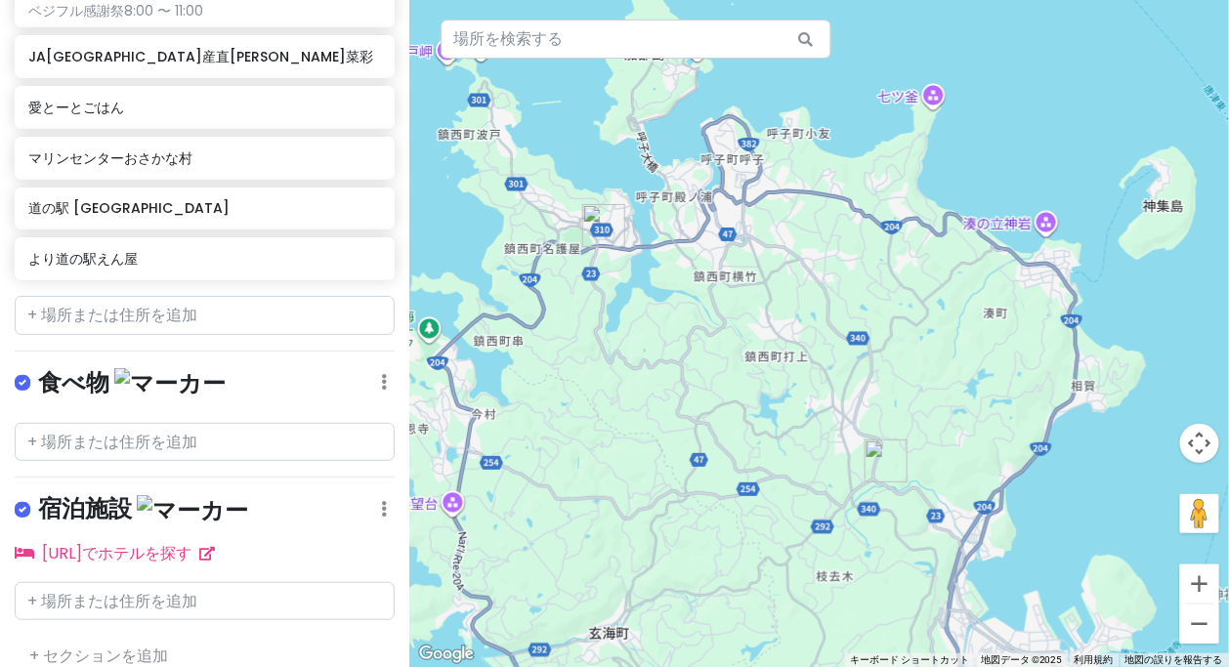
drag, startPoint x: 945, startPoint y: 477, endPoint x: 923, endPoint y: 372, distance: 106.7
click at [925, 382] on div at bounding box center [819, 333] width 820 height 667
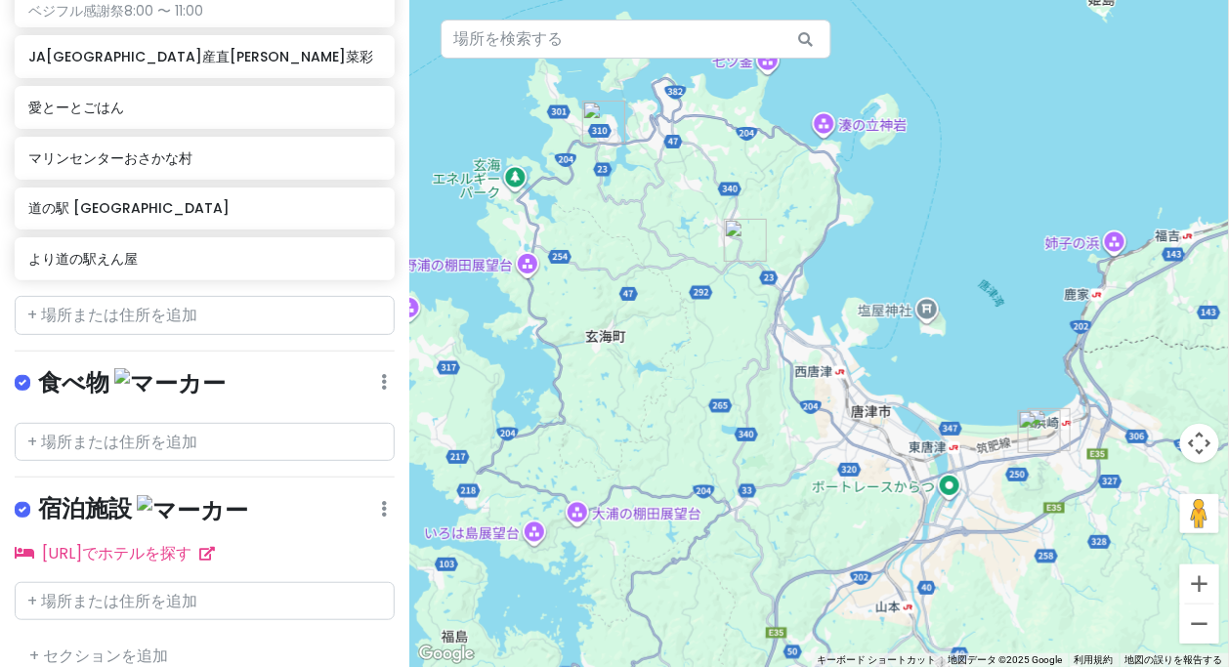
drag, startPoint x: 769, startPoint y: 379, endPoint x: 759, endPoint y: 378, distance: 9.8
click at [759, 378] on div at bounding box center [819, 333] width 820 height 667
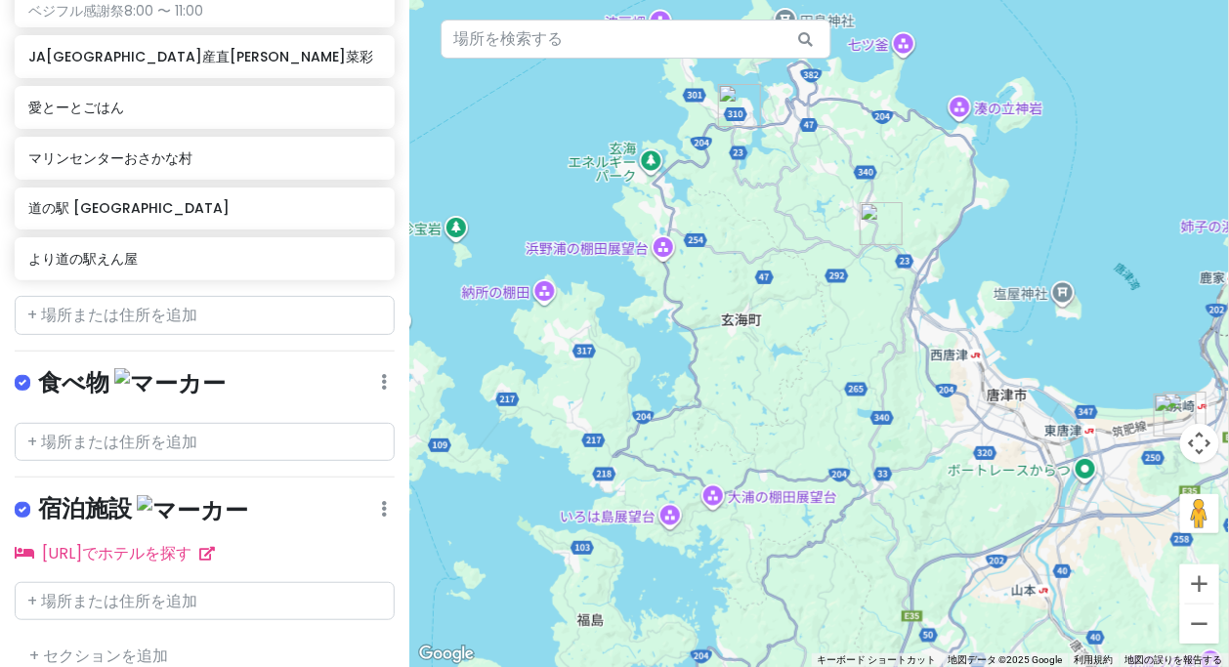
drag, startPoint x: 699, startPoint y: 363, endPoint x: 881, endPoint y: 336, distance: 184.6
click at [886, 336] on div at bounding box center [819, 333] width 820 height 667
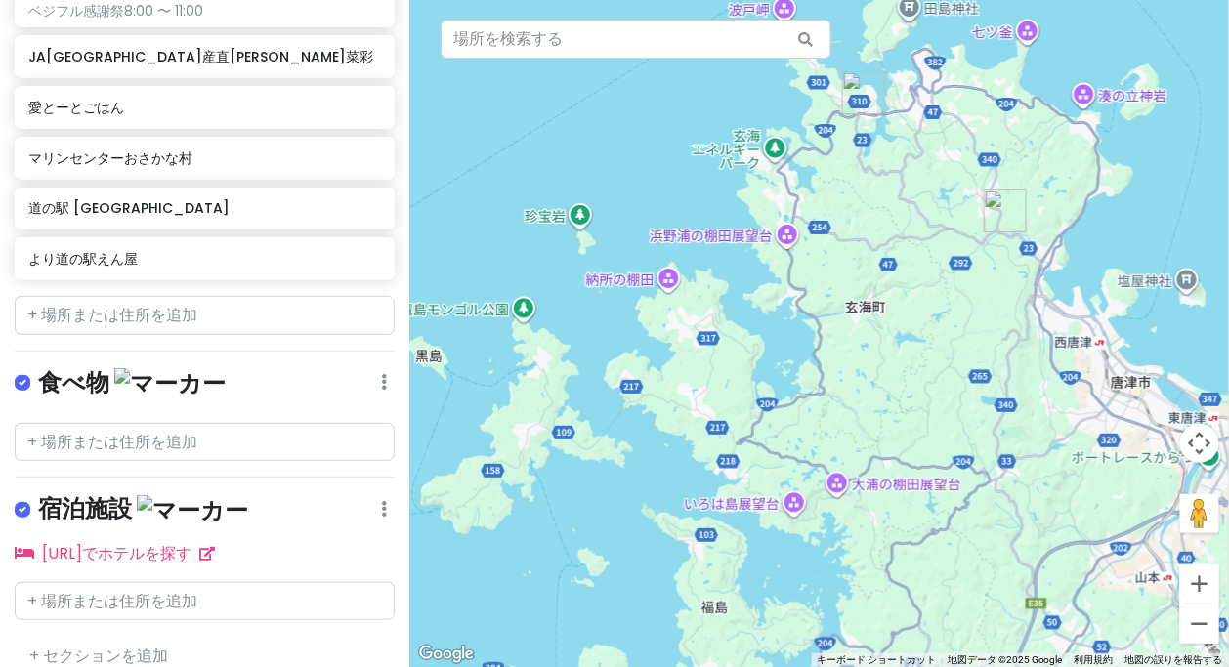
drag, startPoint x: 914, startPoint y: 349, endPoint x: 899, endPoint y: 411, distance: 64.2
click at [899, 411] on div at bounding box center [819, 333] width 820 height 667
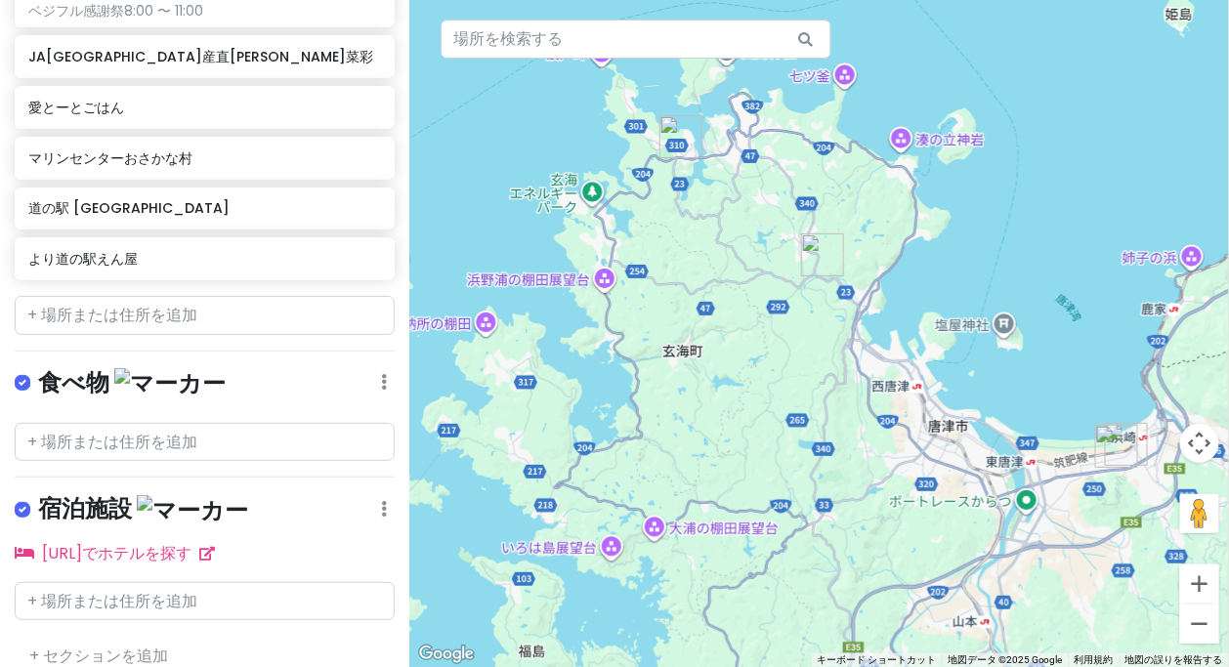
drag, startPoint x: 924, startPoint y: 429, endPoint x: 759, endPoint y: 364, distance: 177.3
click at [759, 364] on div at bounding box center [819, 333] width 820 height 667
drag, startPoint x: 742, startPoint y: 390, endPoint x: 699, endPoint y: 335, distance: 69.6
click at [699, 335] on div at bounding box center [819, 333] width 820 height 667
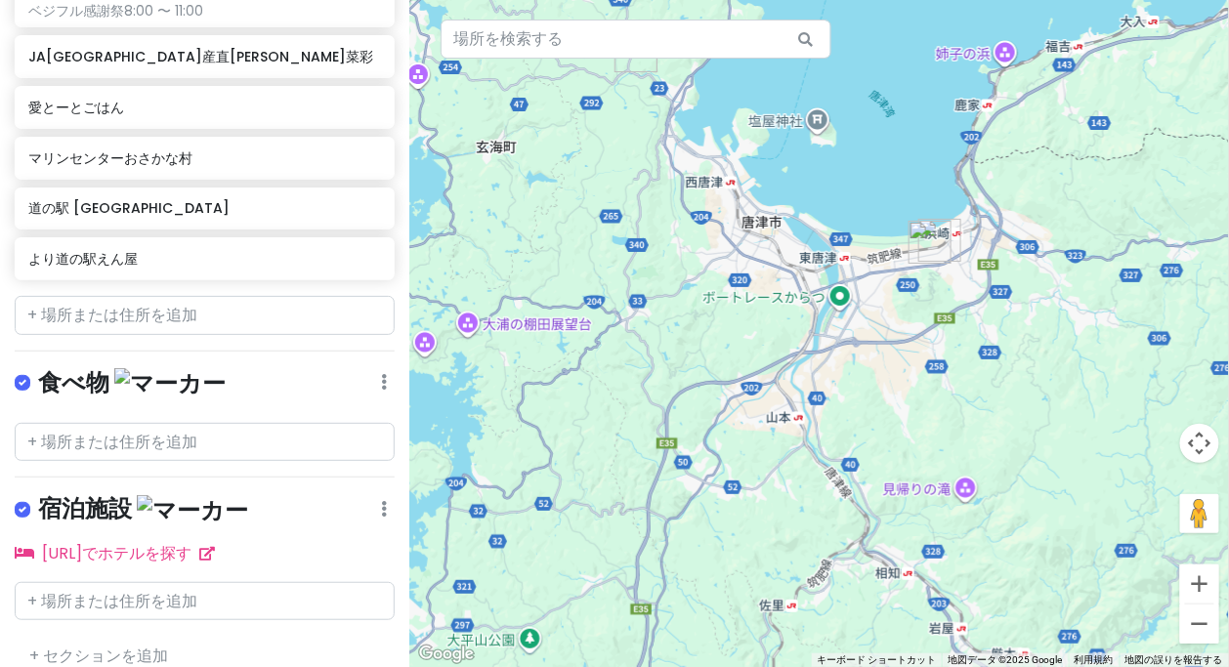
drag, startPoint x: 705, startPoint y: 311, endPoint x: 709, endPoint y: 395, distance: 84.1
click at [708, 401] on div at bounding box center [819, 333] width 820 height 667
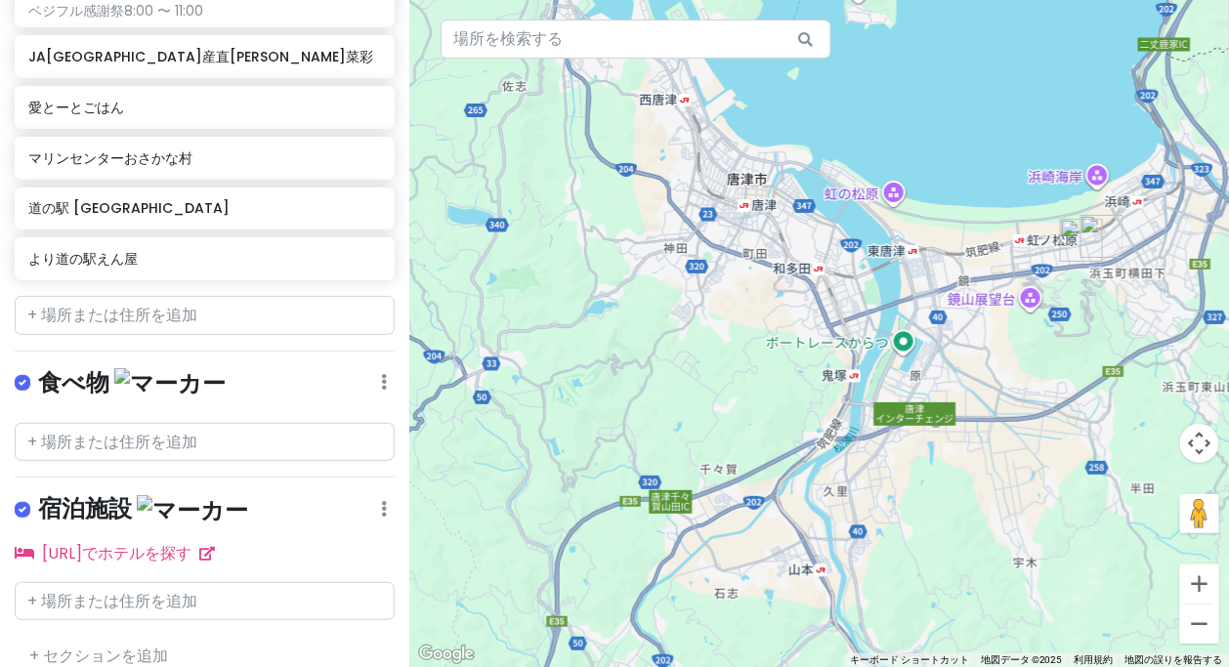
click at [879, 345] on div at bounding box center [819, 333] width 820 height 667
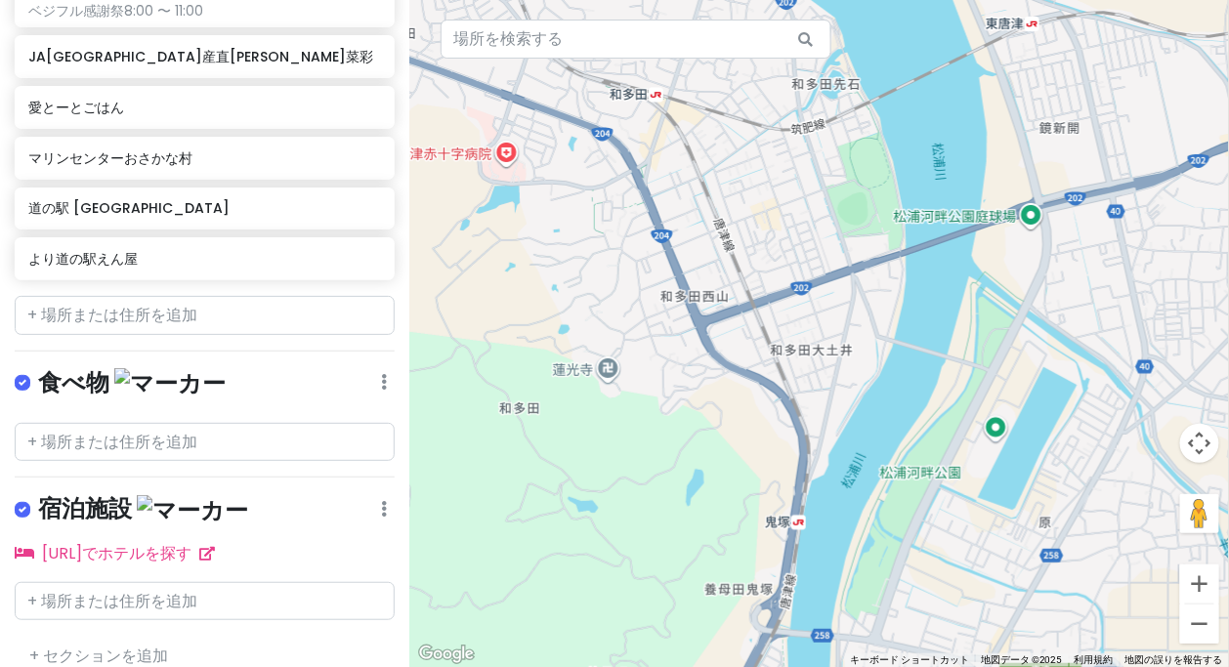
drag, startPoint x: 960, startPoint y: 406, endPoint x: 991, endPoint y: 402, distance: 31.6
click at [994, 410] on div at bounding box center [819, 333] width 820 height 667
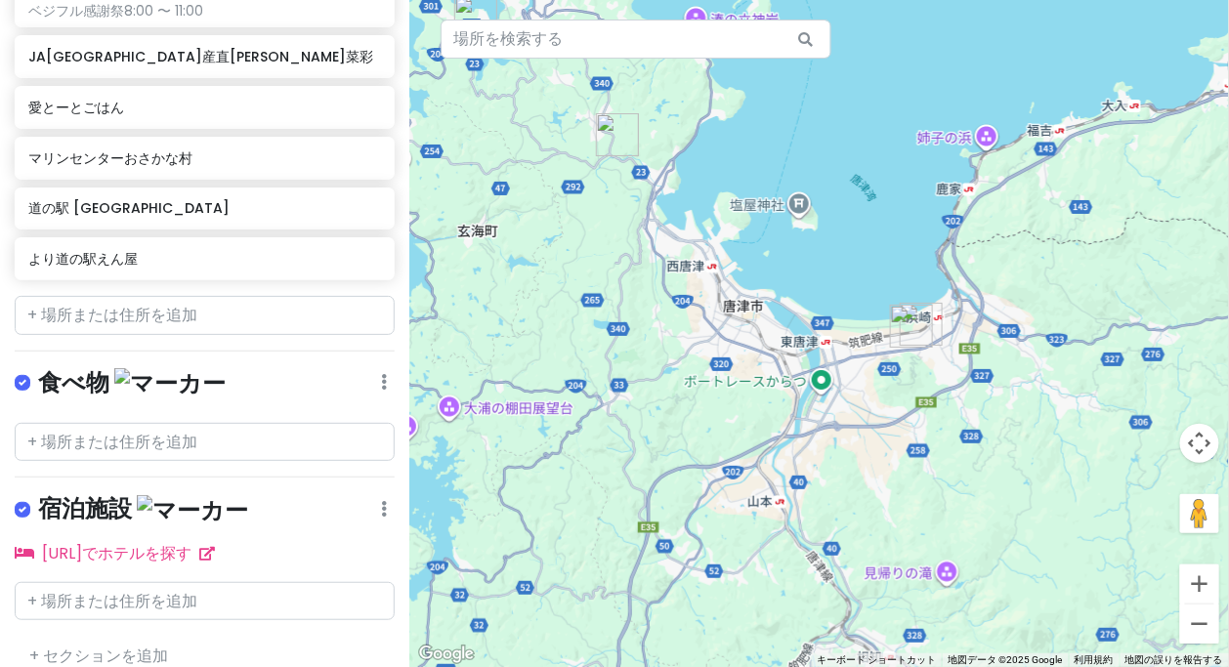
drag, startPoint x: 1051, startPoint y: 412, endPoint x: 847, endPoint y: 408, distance: 204.3
click at [835, 416] on div at bounding box center [819, 333] width 820 height 667
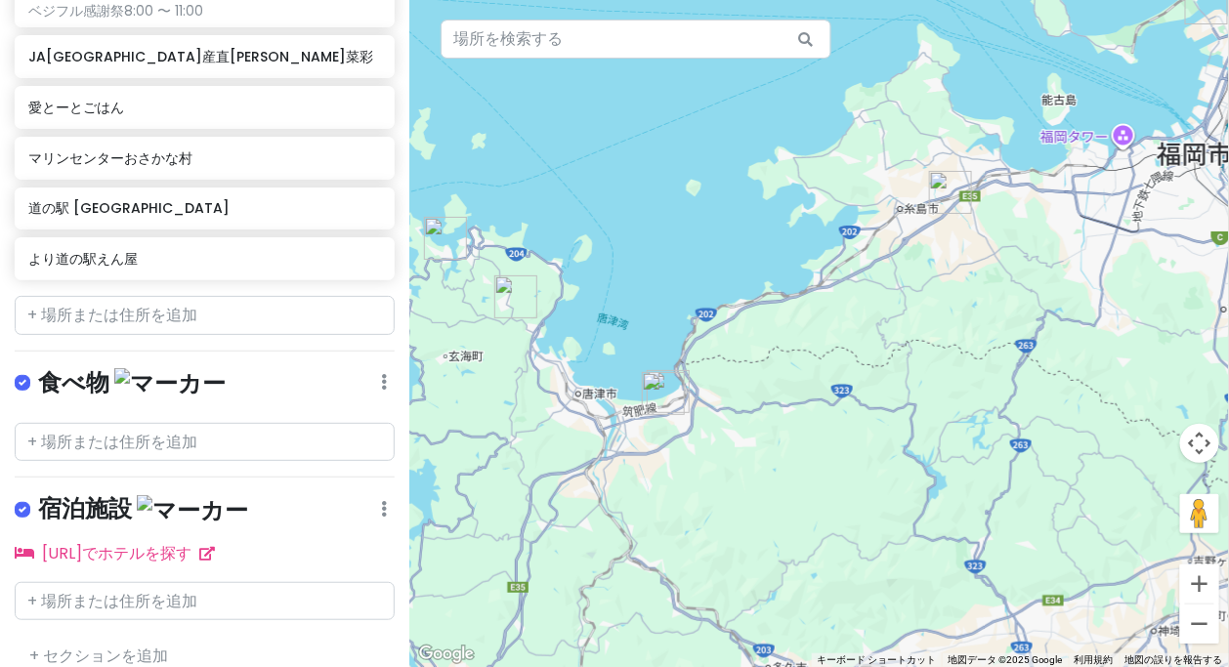
drag, startPoint x: 984, startPoint y: 335, endPoint x: 801, endPoint y: 381, distance: 188.4
click at [801, 382] on div at bounding box center [819, 333] width 820 height 667
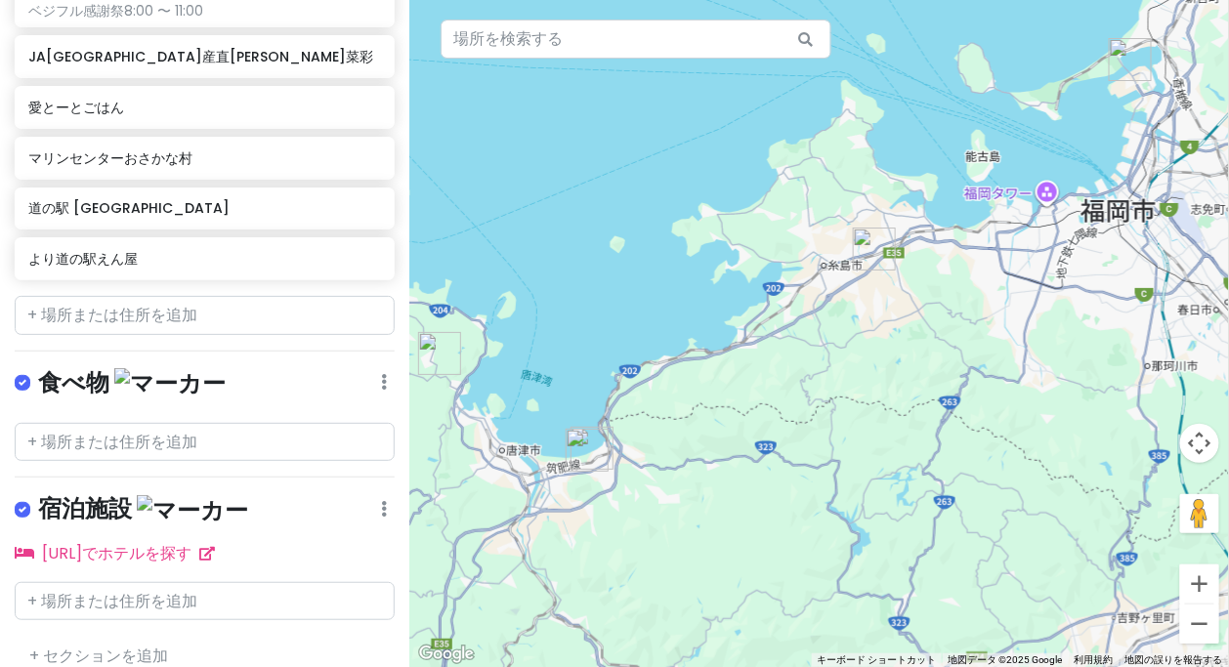
drag, startPoint x: 918, startPoint y: 360, endPoint x: 842, endPoint y: 419, distance: 96.8
click at [842, 419] on div at bounding box center [819, 333] width 820 height 667
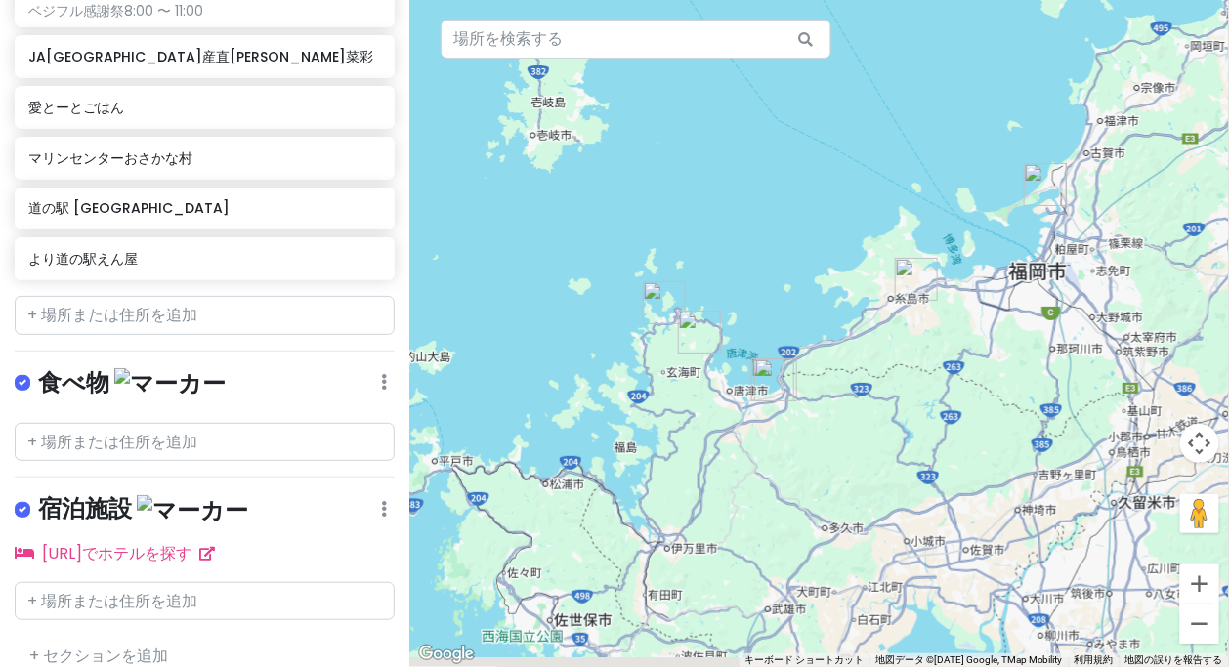
drag, startPoint x: 827, startPoint y: 411, endPoint x: 888, endPoint y: 397, distance: 63.3
click at [888, 397] on div at bounding box center [819, 333] width 820 height 667
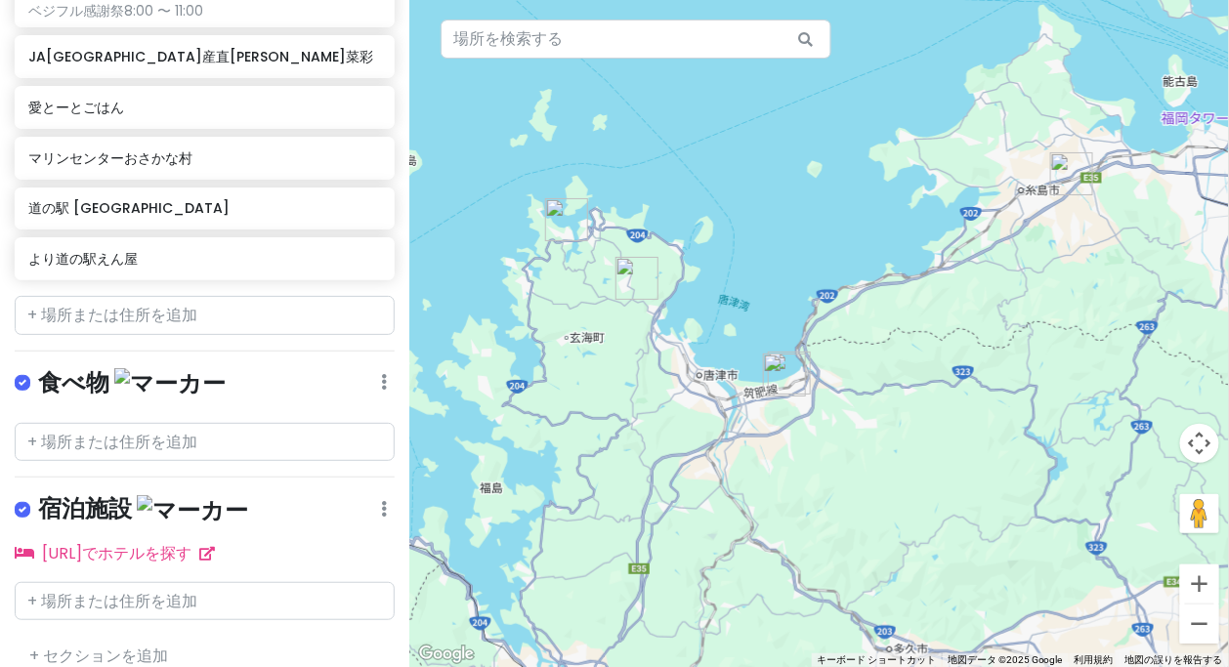
drag, startPoint x: 894, startPoint y: 465, endPoint x: 901, endPoint y: 401, distance: 64.9
click at [901, 401] on div at bounding box center [819, 333] width 820 height 667
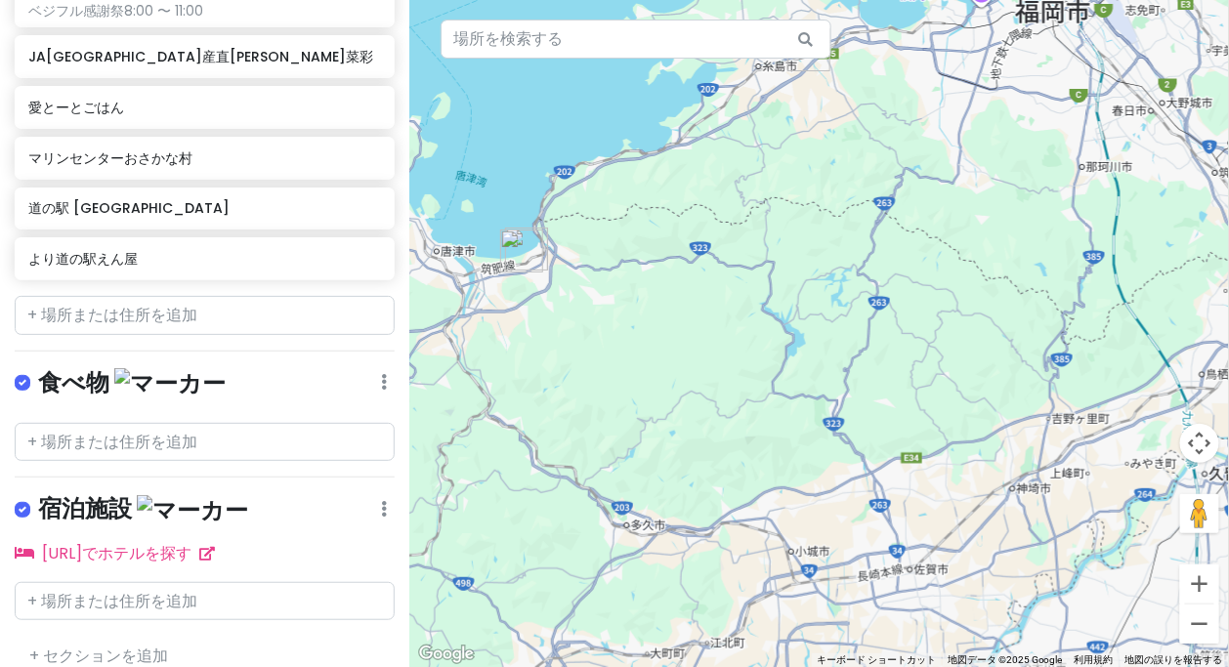
drag, startPoint x: 939, startPoint y: 397, endPoint x: 672, endPoint y: 366, distance: 268.5
click at [672, 366] on div at bounding box center [819, 333] width 820 height 667
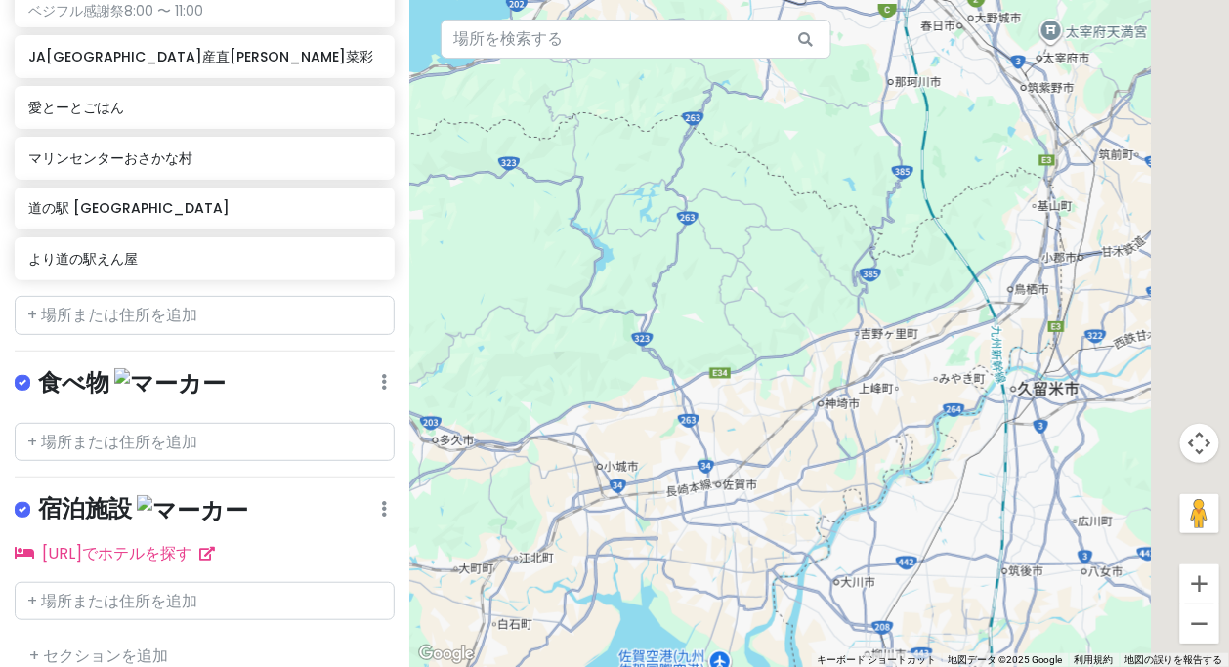
drag, startPoint x: 628, startPoint y: 341, endPoint x: 518, endPoint y: 309, distance: 115.0
click at [518, 309] on div at bounding box center [819, 333] width 820 height 667
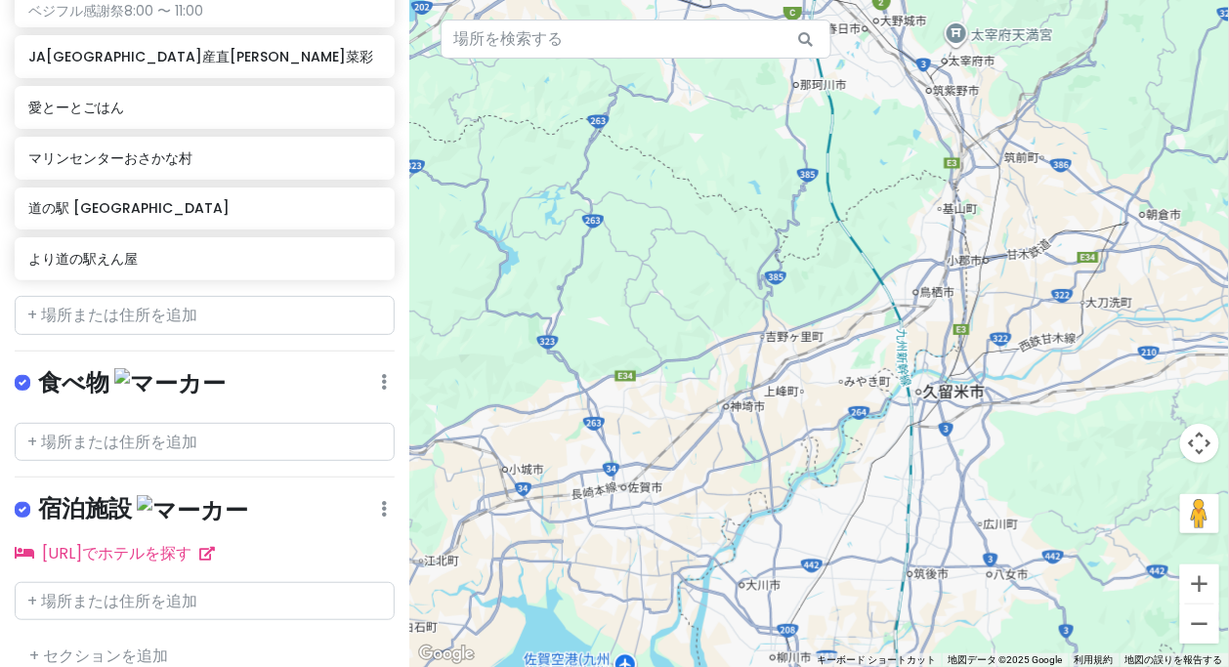
drag, startPoint x: 684, startPoint y: 310, endPoint x: 620, endPoint y: 320, distance: 64.4
click at [620, 320] on div at bounding box center [819, 333] width 820 height 667
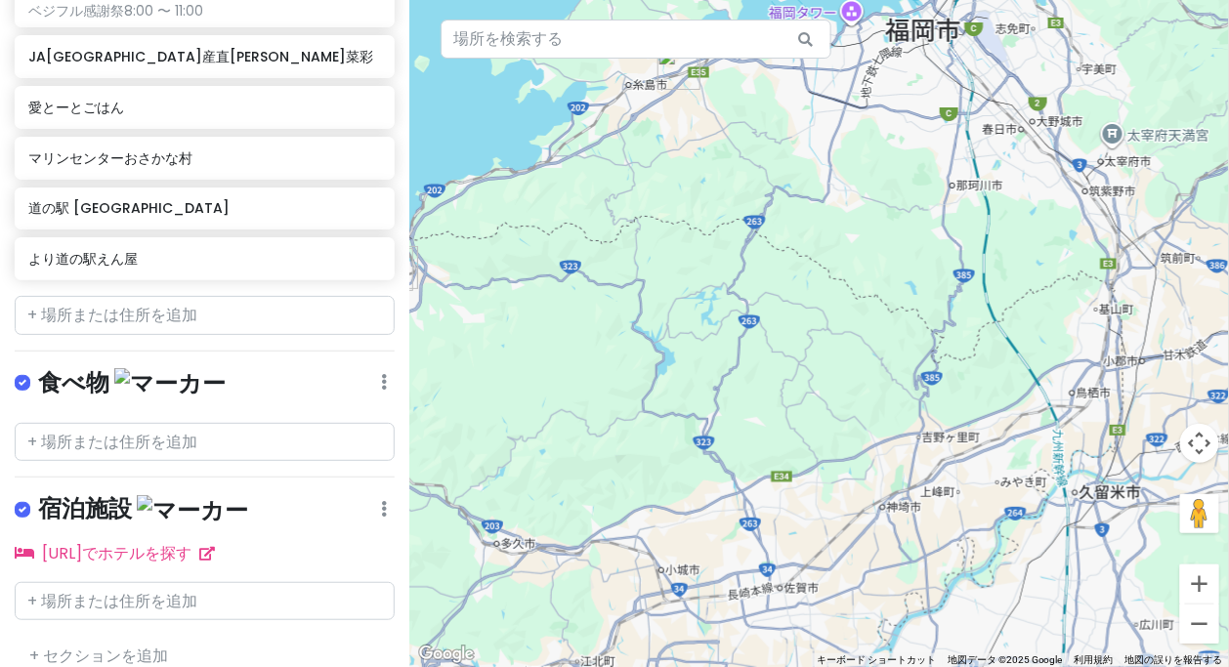
drag, startPoint x: 630, startPoint y: 294, endPoint x: 805, endPoint y: 389, distance: 198.9
click at [792, 397] on div at bounding box center [819, 333] width 820 height 667
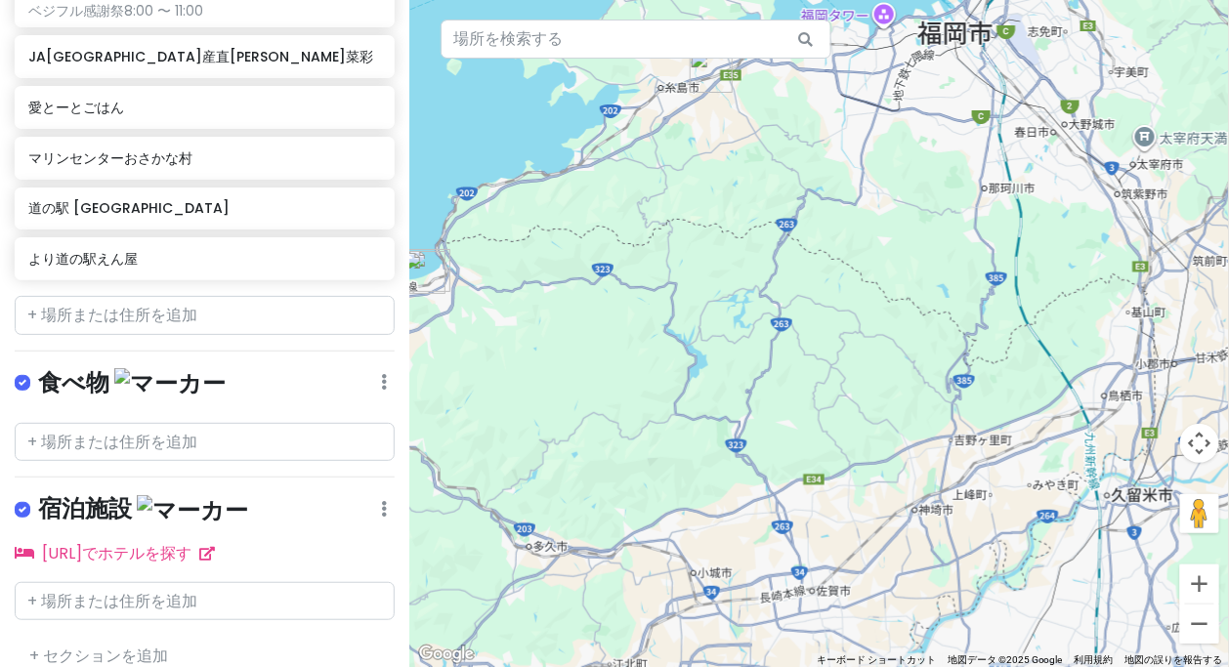
drag, startPoint x: 787, startPoint y: 324, endPoint x: 924, endPoint y: 379, distance: 148.2
click at [924, 379] on div at bounding box center [819, 333] width 820 height 667
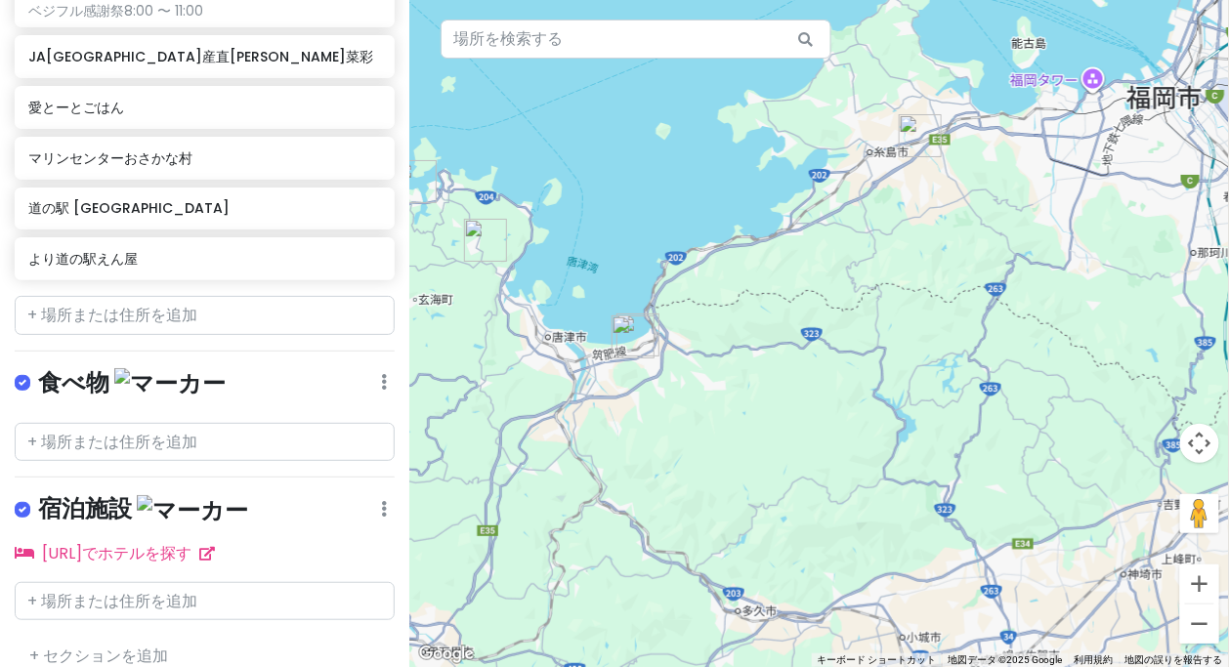
drag, startPoint x: 785, startPoint y: 338, endPoint x: 945, endPoint y: 317, distance: 161.7
click at [950, 317] on div at bounding box center [819, 333] width 820 height 667
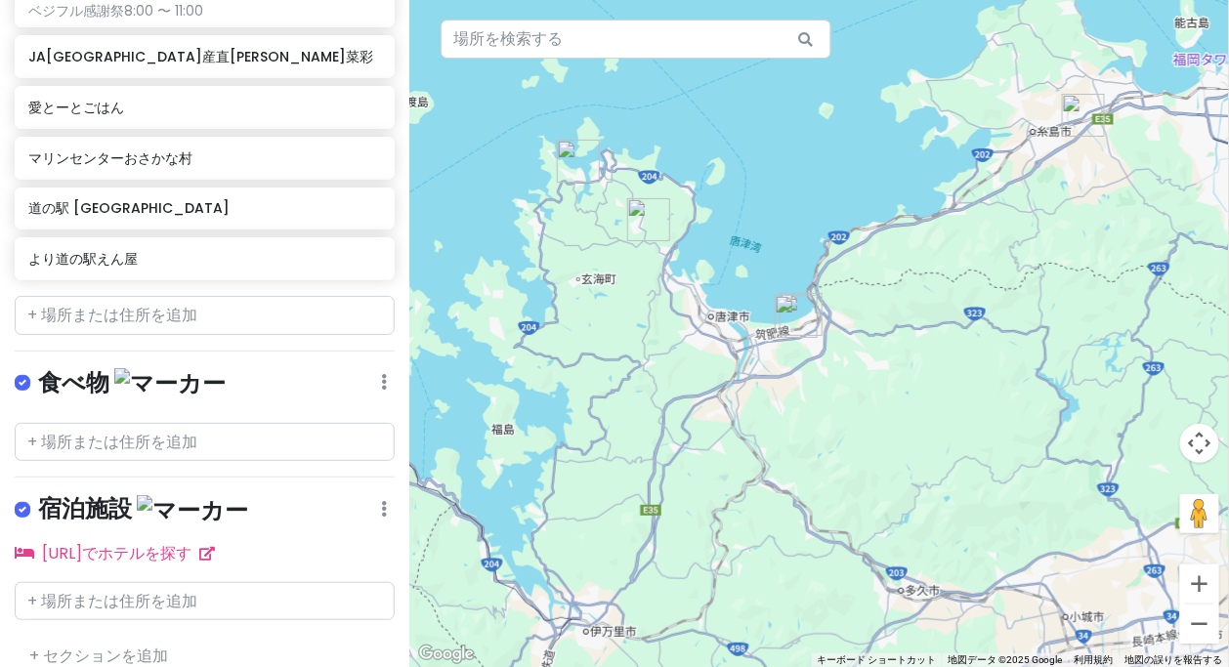
drag, startPoint x: 864, startPoint y: 369, endPoint x: 960, endPoint y: 357, distance: 96.6
click at [960, 357] on div at bounding box center [819, 333] width 820 height 667
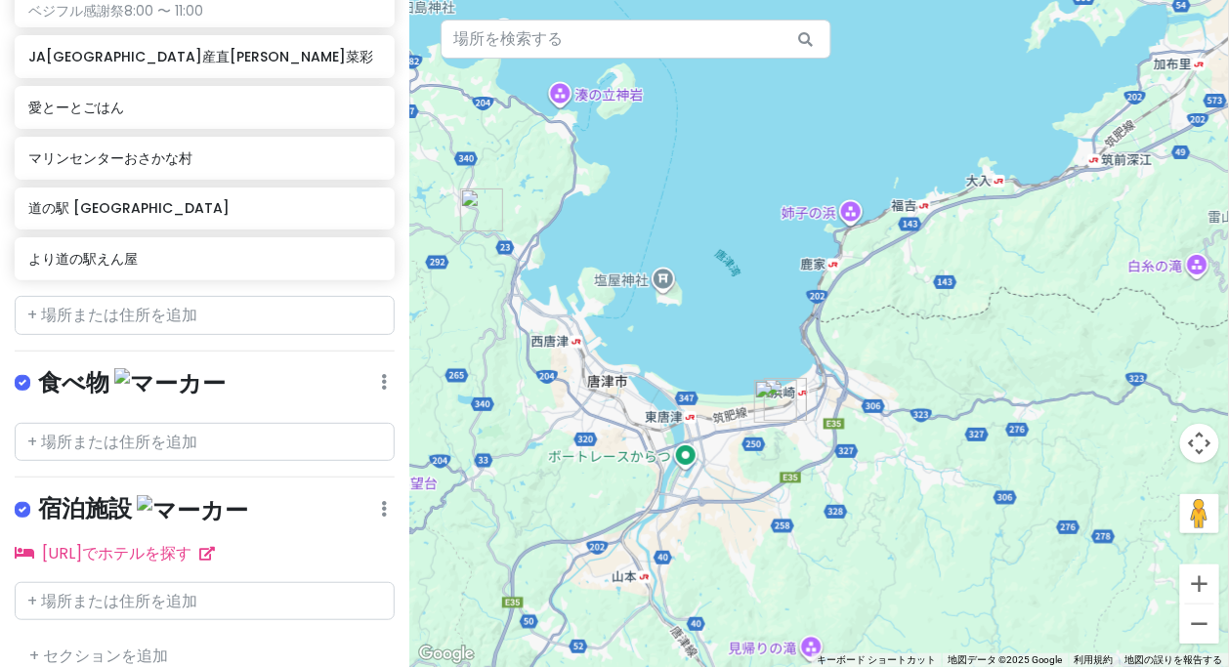
drag, startPoint x: 1036, startPoint y: 320, endPoint x: 850, endPoint y: 420, distance: 210.7
click at [850, 420] on div at bounding box center [819, 333] width 820 height 667
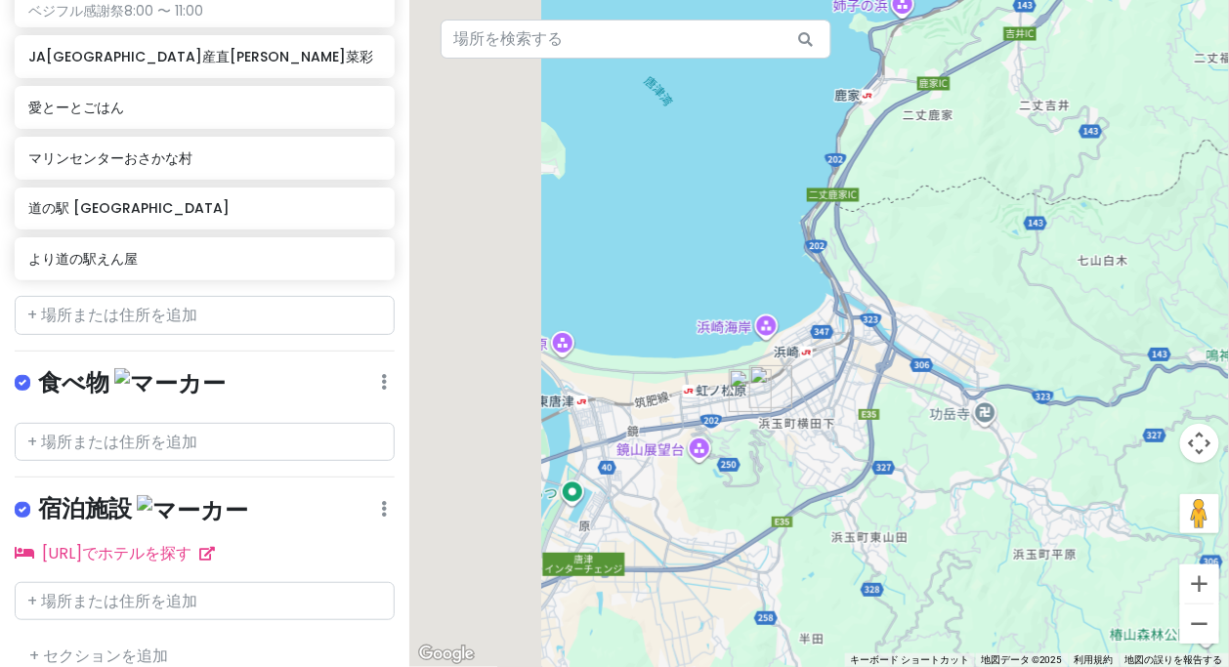
drag, startPoint x: 805, startPoint y: 458, endPoint x: 1101, endPoint y: 321, distance: 326.1
click at [1101, 321] on div at bounding box center [819, 333] width 820 height 667
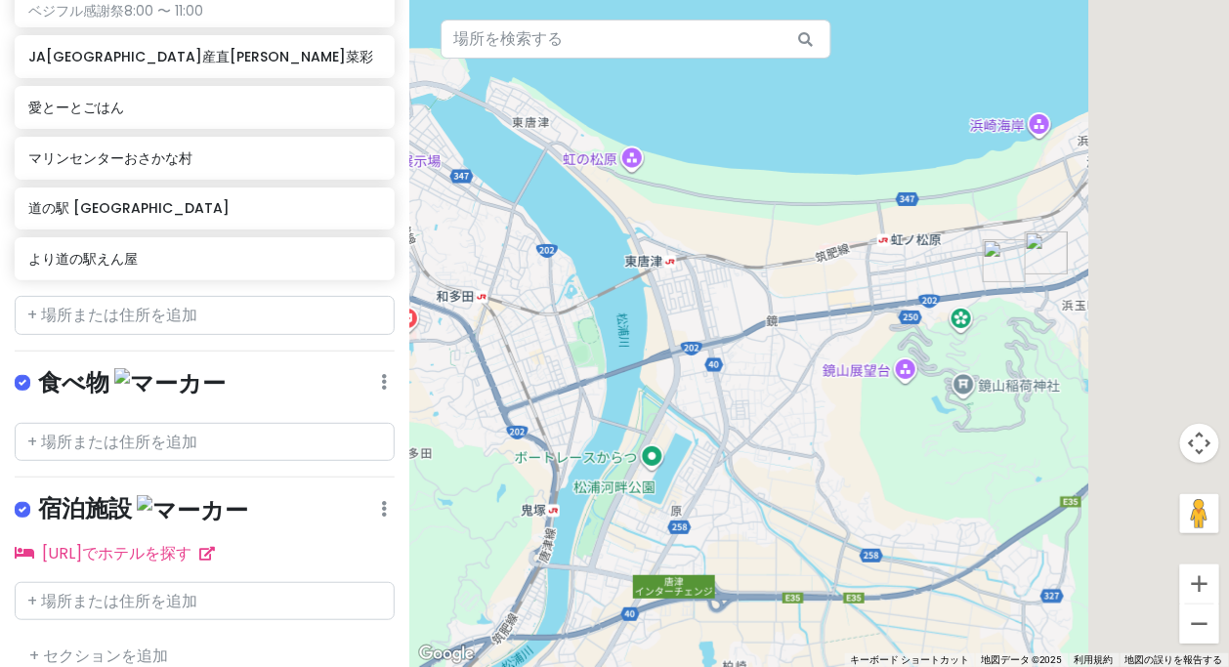
drag, startPoint x: 875, startPoint y: 369, endPoint x: 778, endPoint y: 402, distance: 102.0
click at [778, 402] on div at bounding box center [819, 333] width 820 height 667
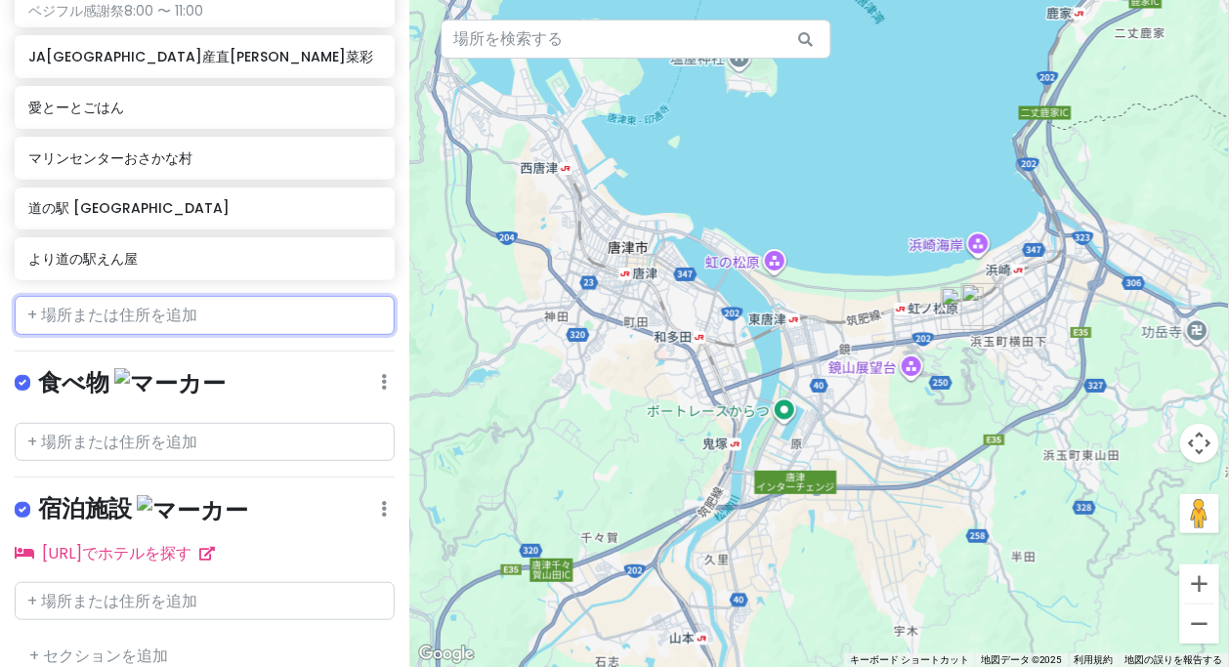
click at [167, 300] on input "text" at bounding box center [205, 315] width 380 height 39
drag, startPoint x: 167, startPoint y: 300, endPoint x: 177, endPoint y: 299, distance: 9.8
paste input "MARK IS 福岡ももち"
type input "MARK IS 福岡ももち"
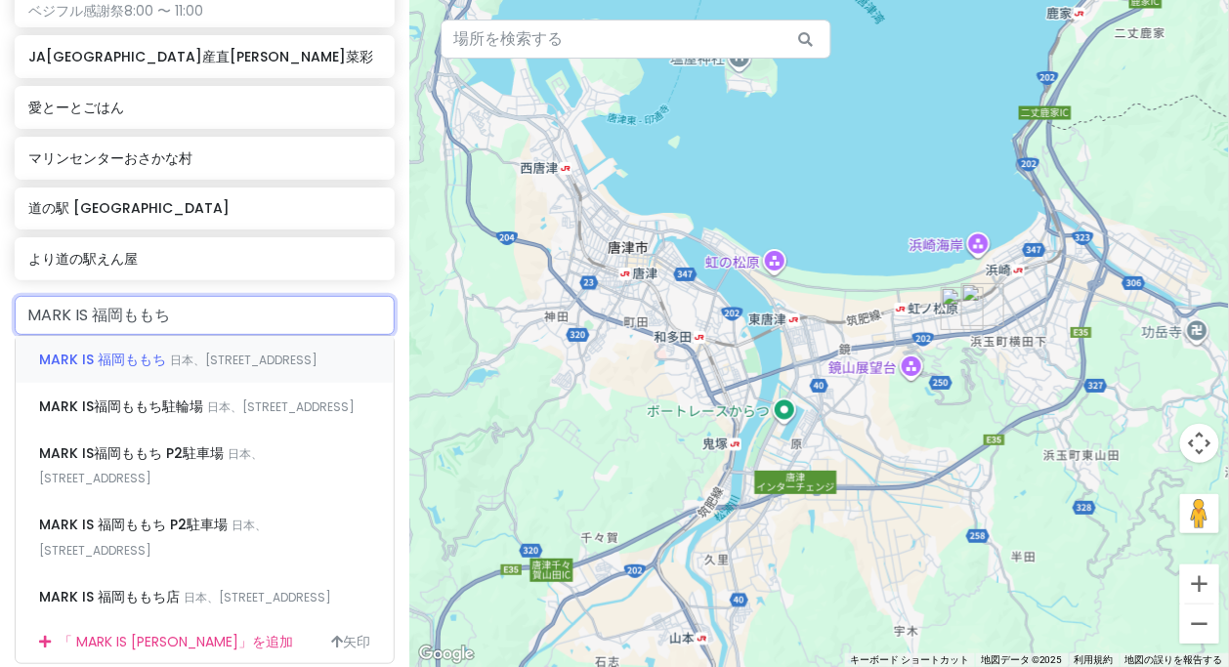
click at [142, 350] on div "MARK IS 福岡ももち 日本、[STREET_ADDRESS]" at bounding box center [205, 359] width 378 height 47
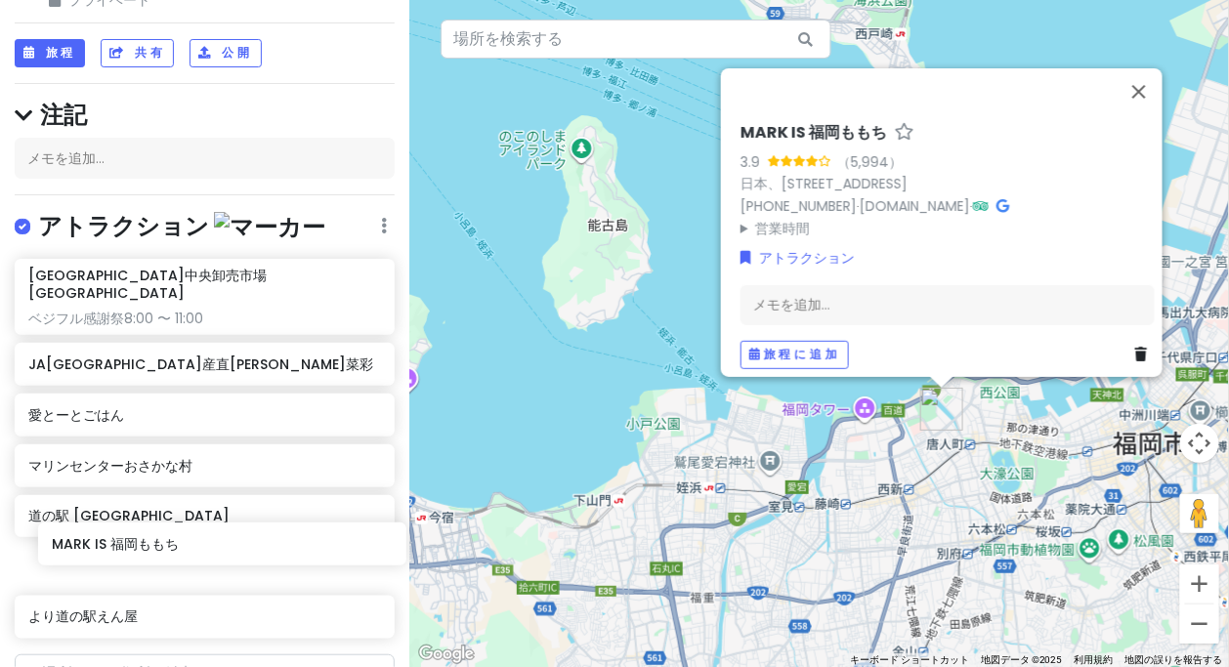
scroll to position [83, 0]
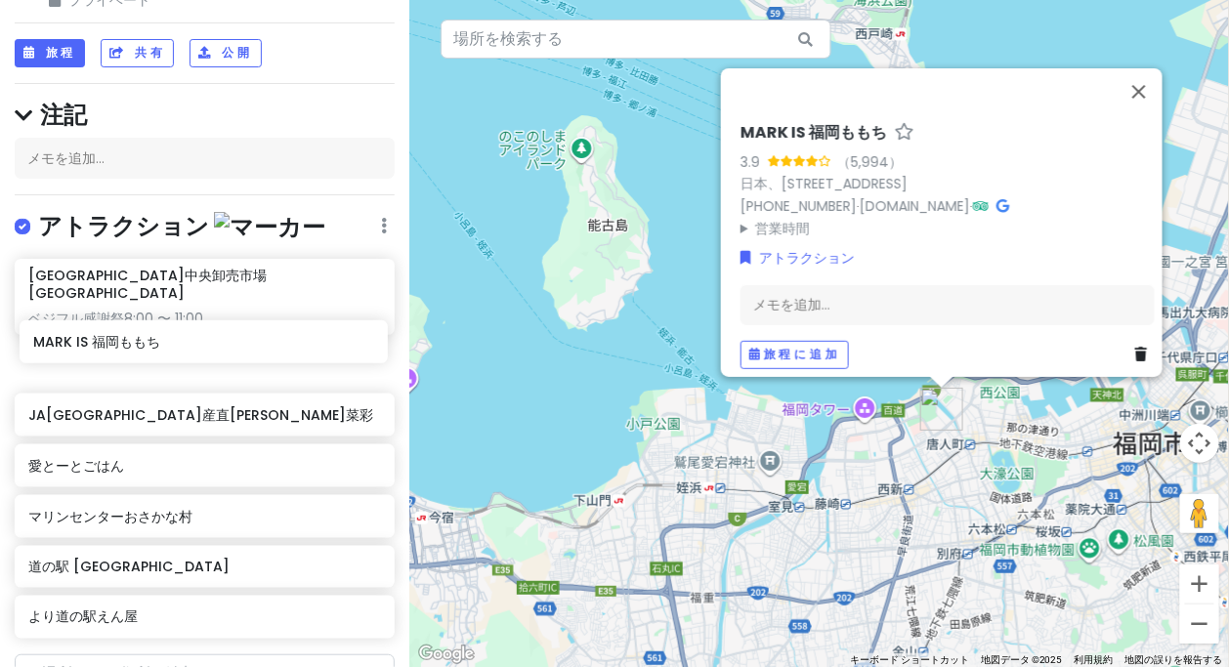
drag, startPoint x: 178, startPoint y: 578, endPoint x: 169, endPoint y: 359, distance: 220.0
click at [169, 359] on div "[GEOGRAPHIC_DATA]中央卸売市場[GEOGRAPHIC_DATA] ベジフル感謝祭8:00 〜 11:00 JA[GEOGRAPHIC_DATA…" at bounding box center [204, 453] width 409 height 388
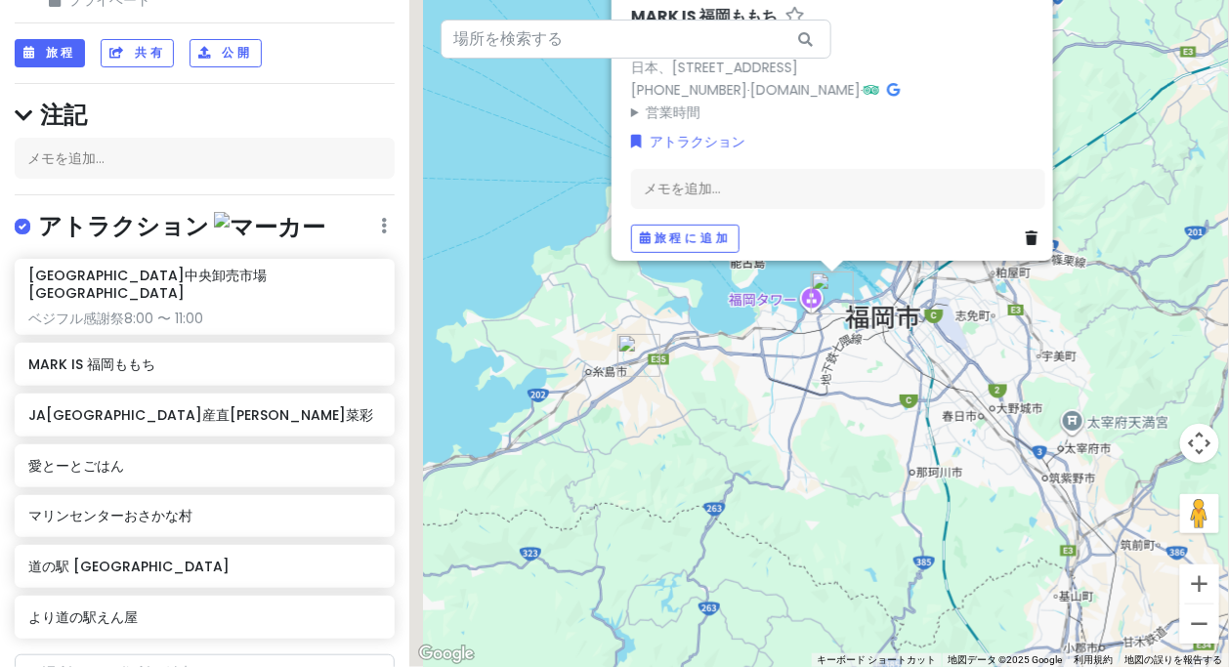
drag, startPoint x: 631, startPoint y: 450, endPoint x: 749, endPoint y: 376, distance: 139.6
click at [749, 376] on div "MARK IS 福岡ももち 3.9 （5,994） 日本、[STREET_ADDRESS] [PHONE_NUMBER] · [DOMAIN_NAME][GE…" at bounding box center [819, 333] width 820 height 667
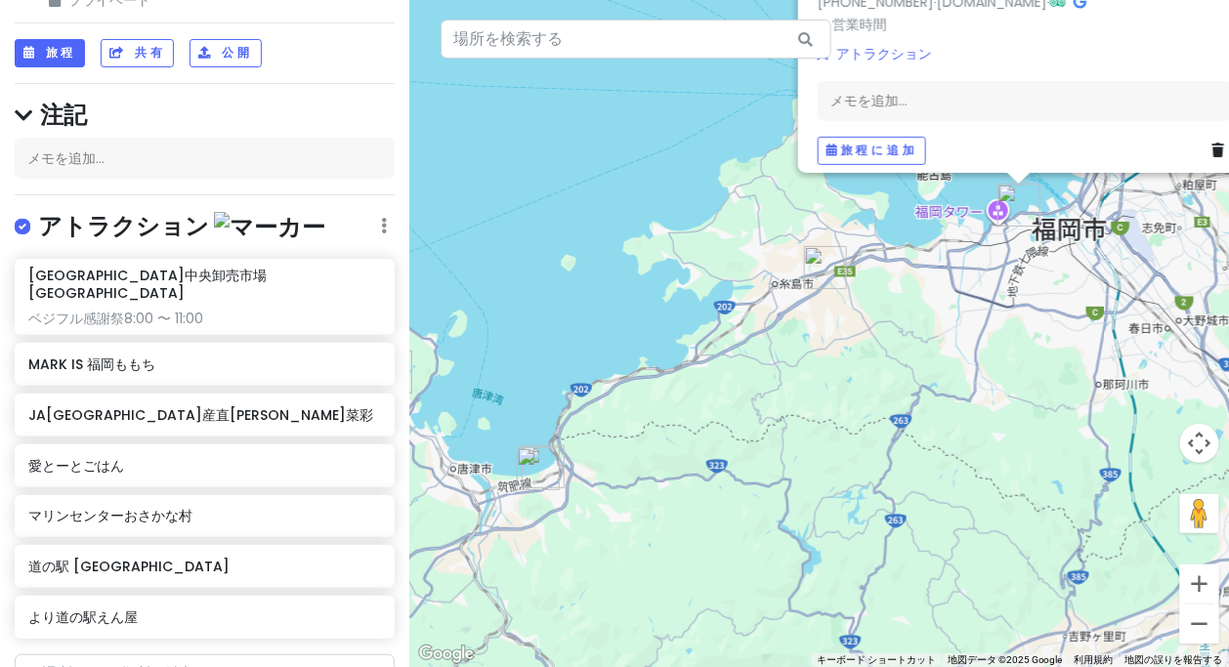
drag, startPoint x: 690, startPoint y: 426, endPoint x: 816, endPoint y: 363, distance: 141.1
click at [860, 351] on div "MARK IS 福岡ももち 3.9 （5,994） 日本、[STREET_ADDRESS] [PHONE_NUMBER] · [DOMAIN_NAME][GE…" at bounding box center [819, 333] width 820 height 667
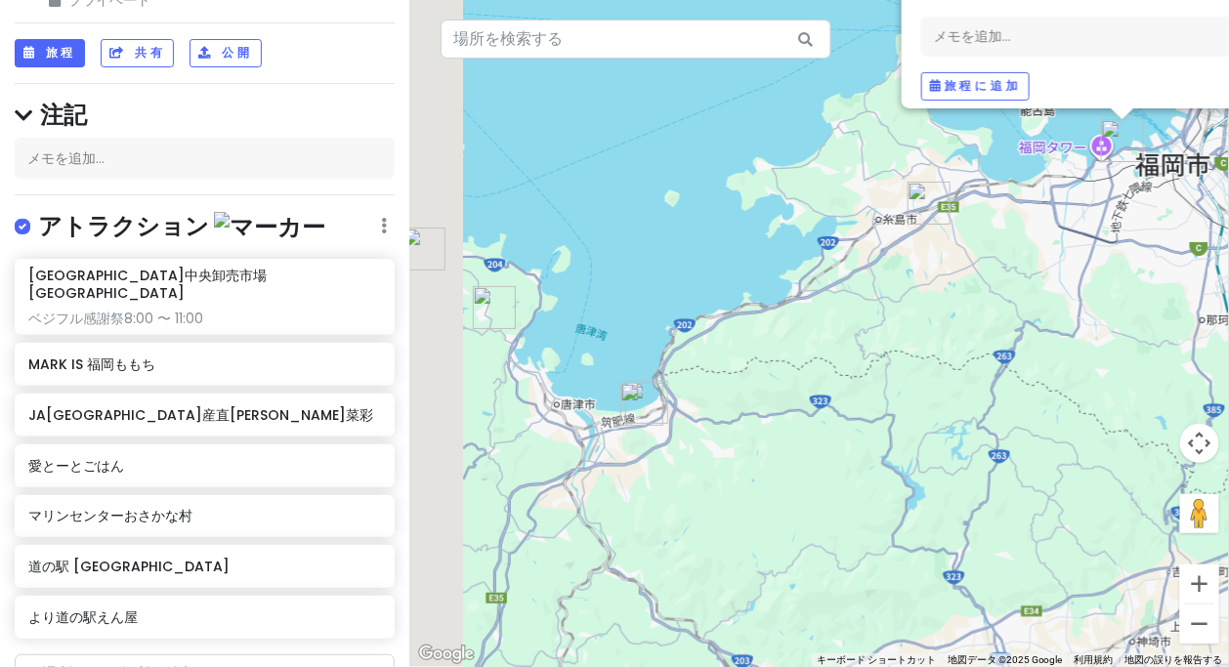
drag, startPoint x: 802, startPoint y: 384, endPoint x: 869, endPoint y: 347, distance: 76.1
click at [869, 347] on div "MARK IS 福岡ももち 3.9 （5,994） 日本、[STREET_ADDRESS] [PHONE_NUMBER] · [DOMAIN_NAME][GE…" at bounding box center [819, 333] width 820 height 667
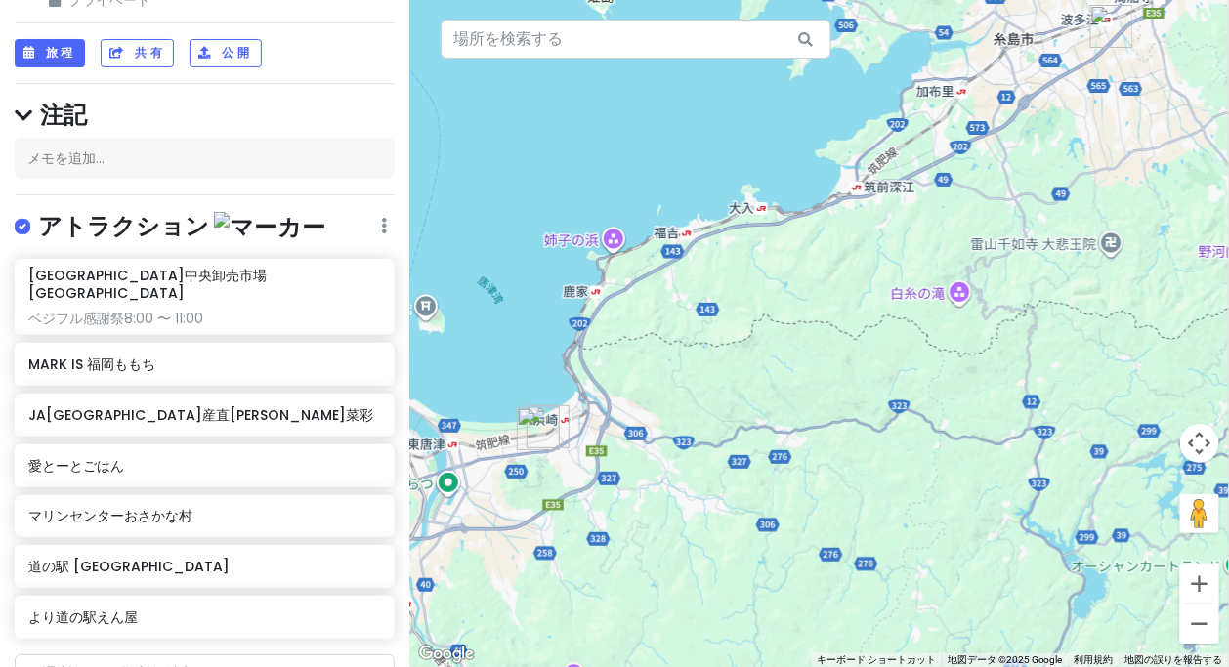
click at [954, 346] on div "MARK IS 福岡ももち 3.9 （5,994） 日本、[STREET_ADDRESS] [PHONE_NUMBER] · [DOMAIN_NAME][GE…" at bounding box center [819, 333] width 820 height 667
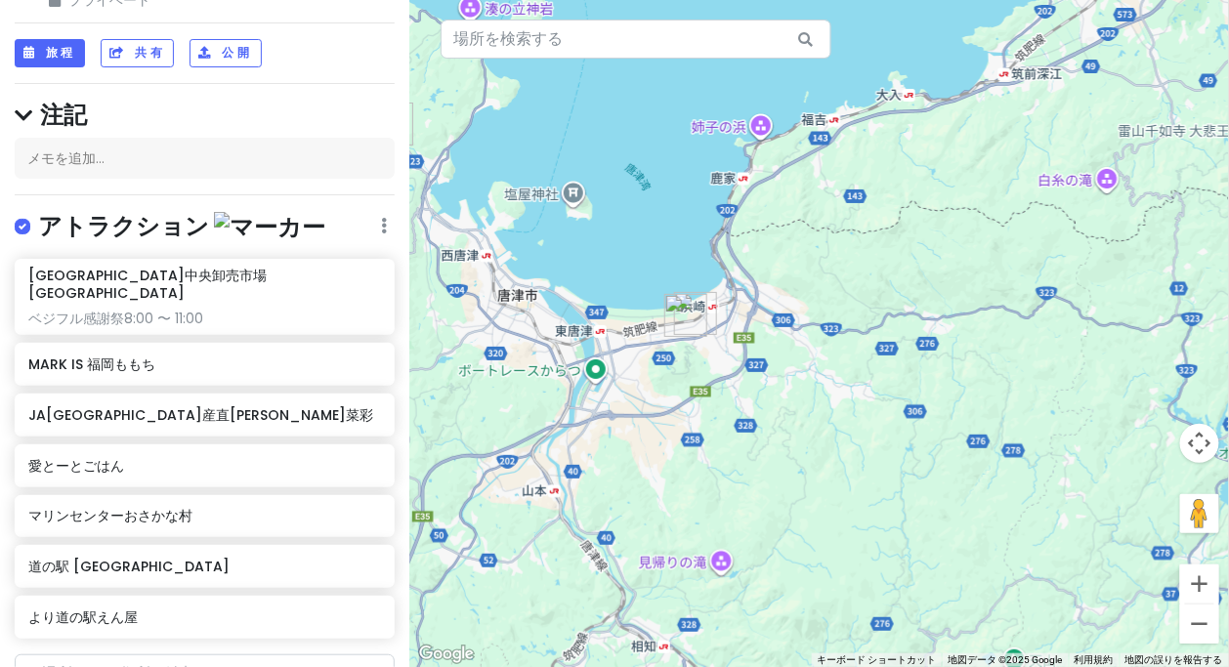
drag, startPoint x: 625, startPoint y: 455, endPoint x: 777, endPoint y: 406, distance: 159.4
click at [762, 426] on div "MARK IS 福岡ももち 3.9 （5,994） 日本、[STREET_ADDRESS] [PHONE_NUMBER] · [DOMAIN_NAME][GE…" at bounding box center [819, 333] width 820 height 667
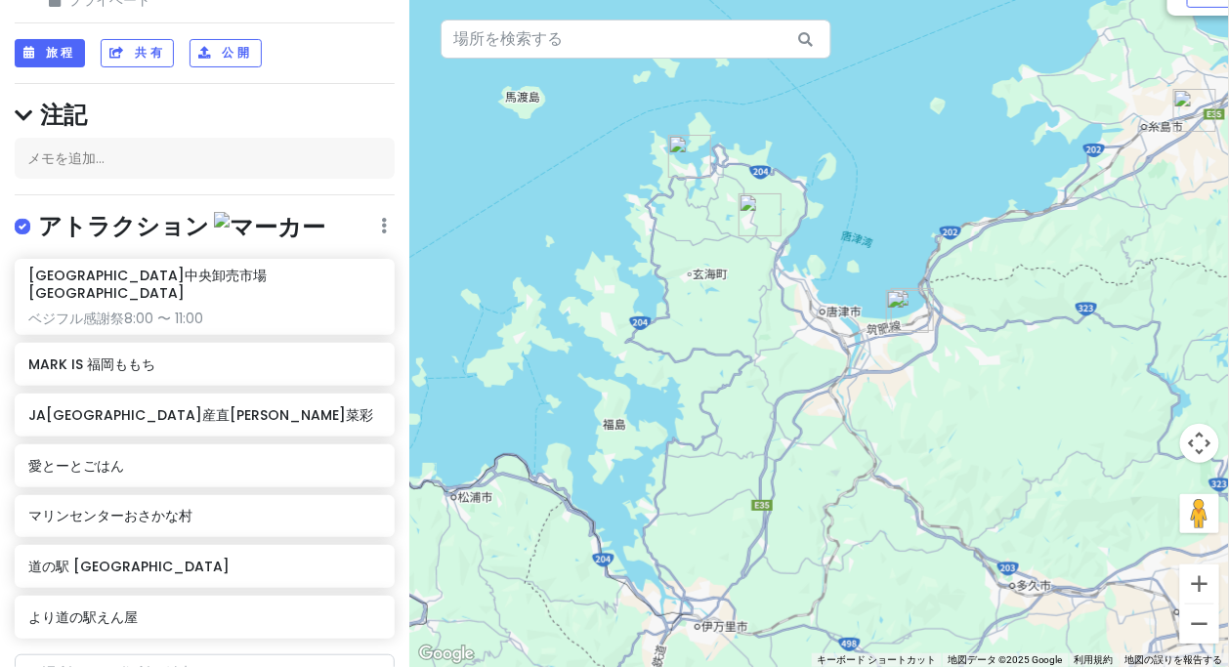
drag, startPoint x: 937, startPoint y: 380, endPoint x: 840, endPoint y: 403, distance: 99.3
click at [840, 404] on div "MARK IS 福岡ももち 3.9 （5,994） 日本、[STREET_ADDRESS] [PHONE_NUMBER] · [DOMAIN_NAME][GE…" at bounding box center [819, 333] width 820 height 667
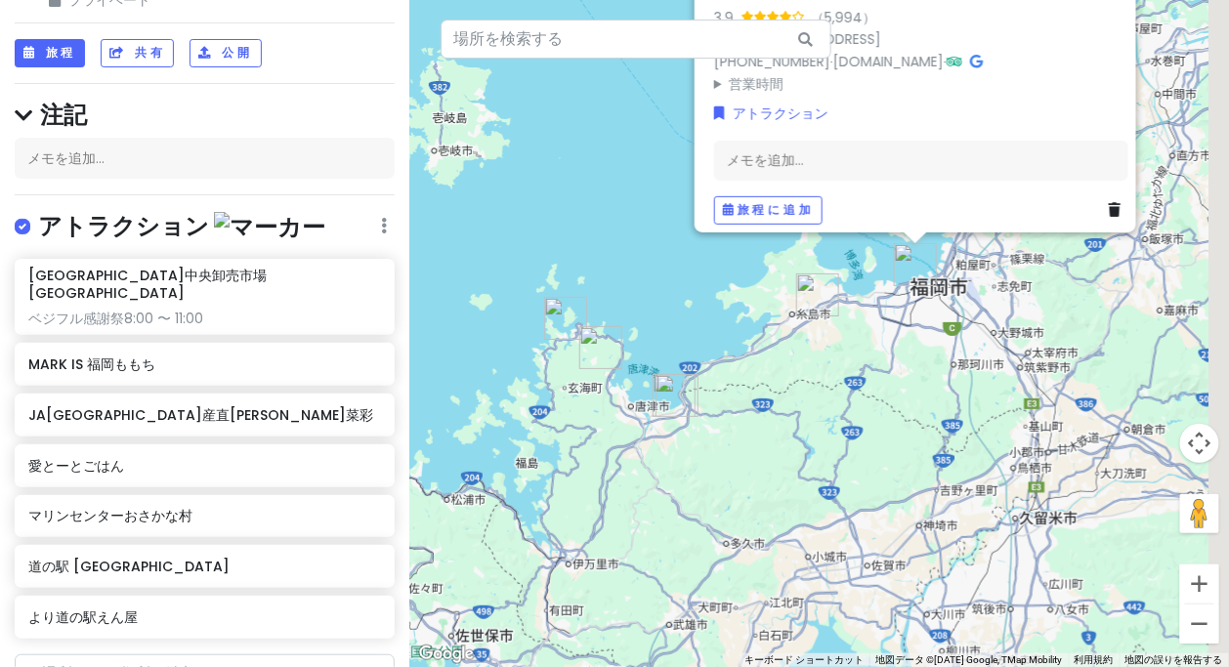
drag, startPoint x: 1013, startPoint y: 365, endPoint x: 935, endPoint y: 395, distance: 83.5
click at [935, 397] on div "MARK IS 福岡ももち 3.9 （5,994） 日本、[STREET_ADDRESS] [PHONE_NUMBER] · [DOMAIN_NAME][GE…" at bounding box center [819, 333] width 820 height 667
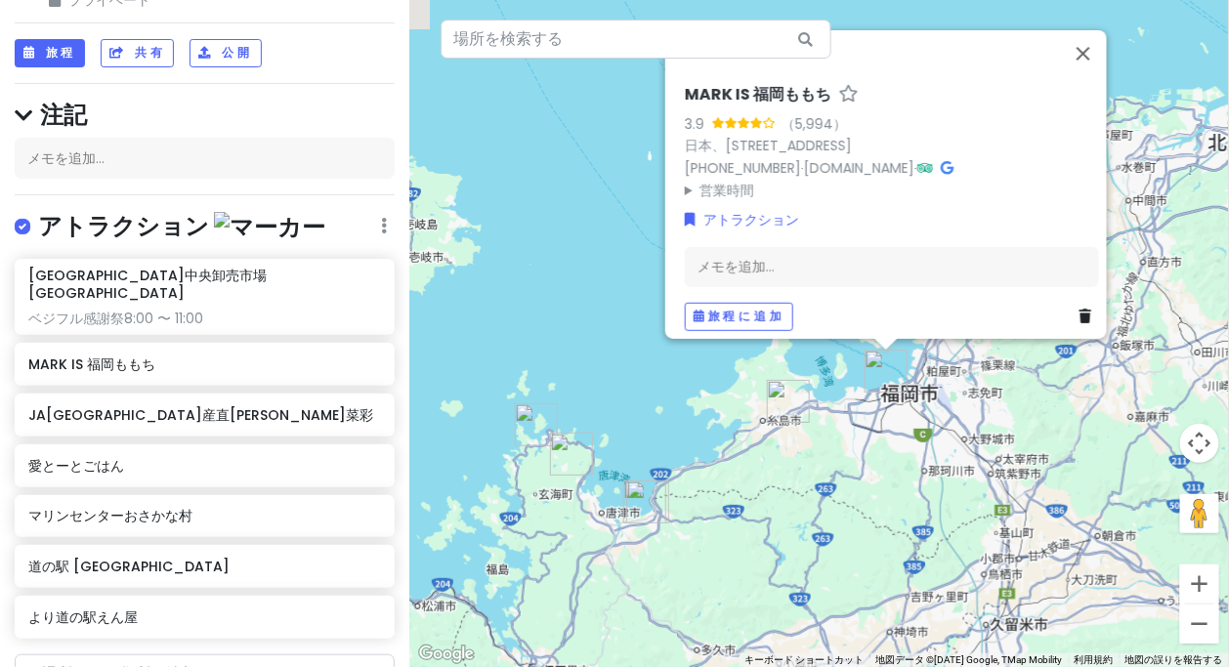
drag, startPoint x: 1011, startPoint y: 359, endPoint x: 1009, endPoint y: 432, distance: 73.3
click at [1009, 432] on div "MARK IS 福岡ももち 3.9 （5,994） 日本、[STREET_ADDRESS] [PHONE_NUMBER] · [DOMAIN_NAME][GE…" at bounding box center [819, 333] width 820 height 667
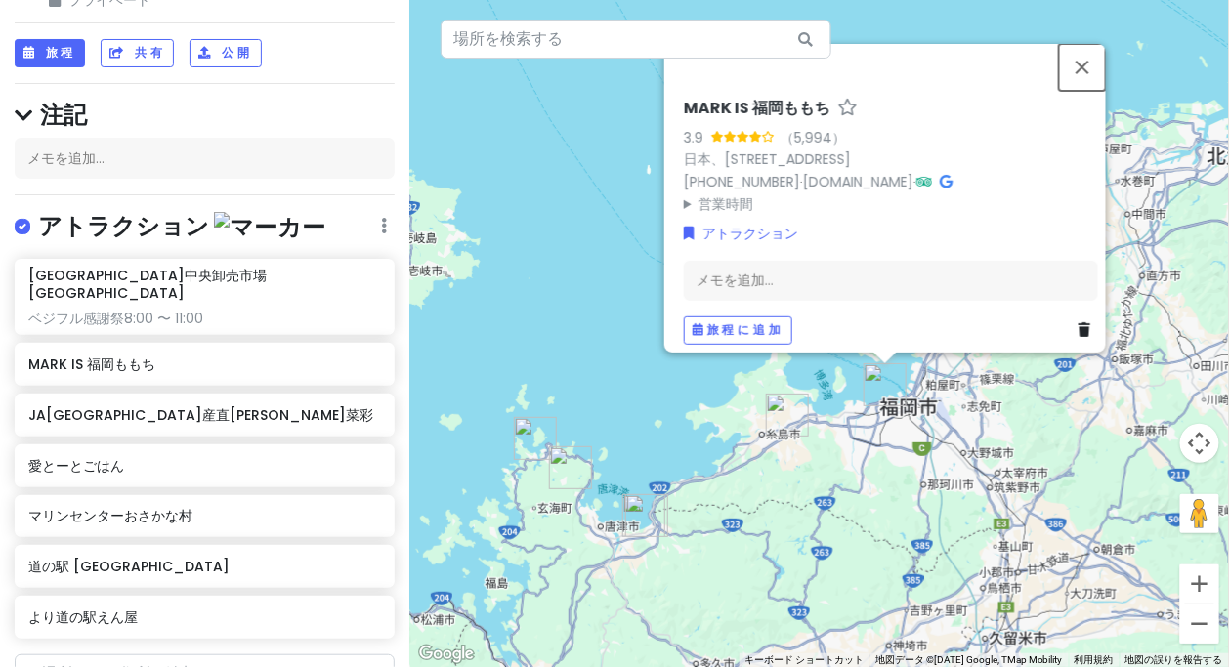
click at [1099, 50] on button "閉じる" at bounding box center [1082, 66] width 47 height 47
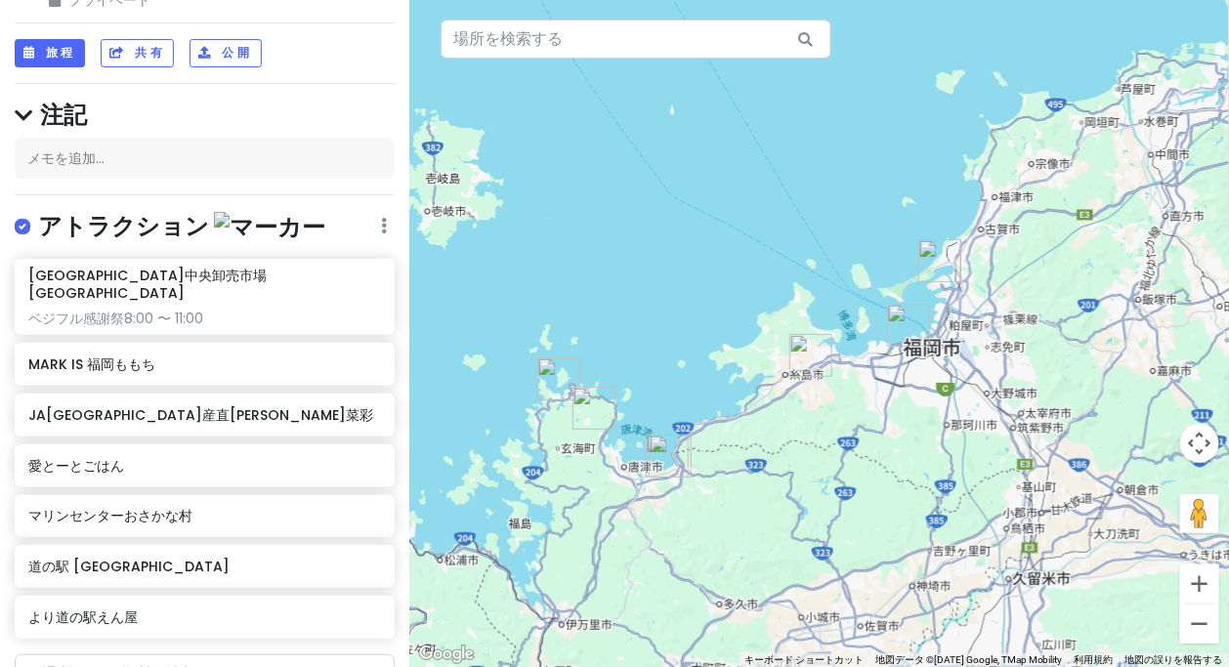
drag, startPoint x: 1036, startPoint y: 394, endPoint x: 1087, endPoint y: 281, distance: 123.3
click at [1087, 281] on div at bounding box center [819, 333] width 820 height 667
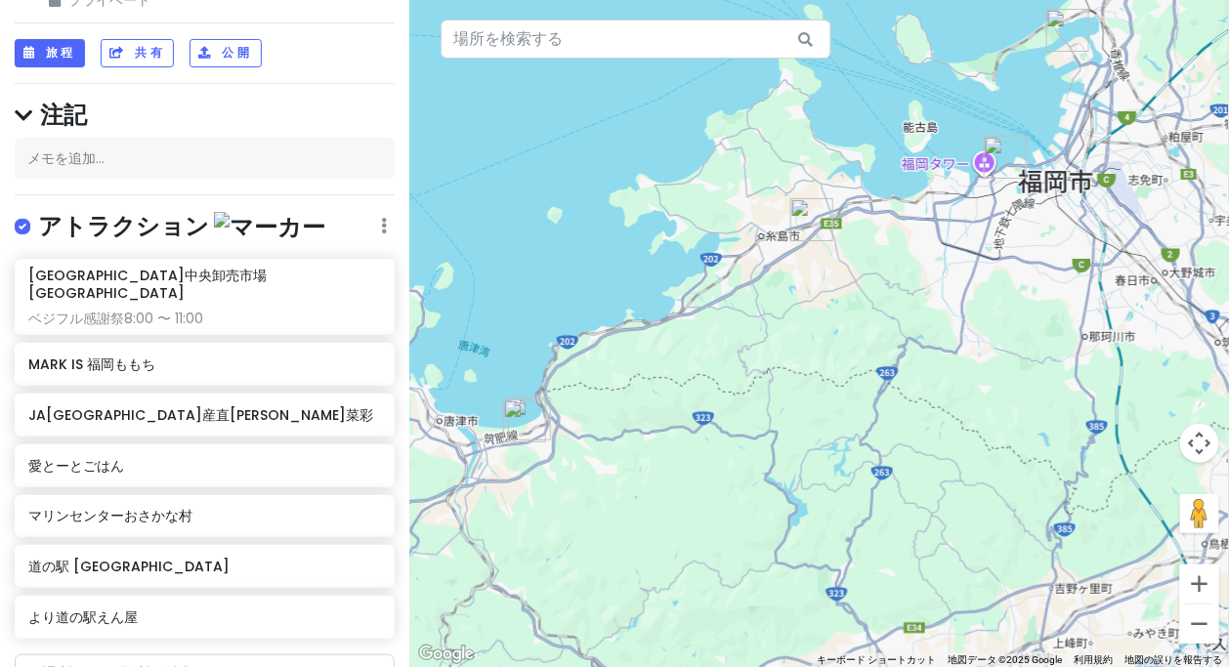
drag, startPoint x: 928, startPoint y: 340, endPoint x: 1059, endPoint y: 381, distance: 137.2
click at [1059, 381] on div at bounding box center [819, 333] width 820 height 667
drag, startPoint x: 792, startPoint y: 482, endPoint x: 1006, endPoint y: 391, distance: 232.5
click at [1006, 392] on div at bounding box center [819, 333] width 820 height 667
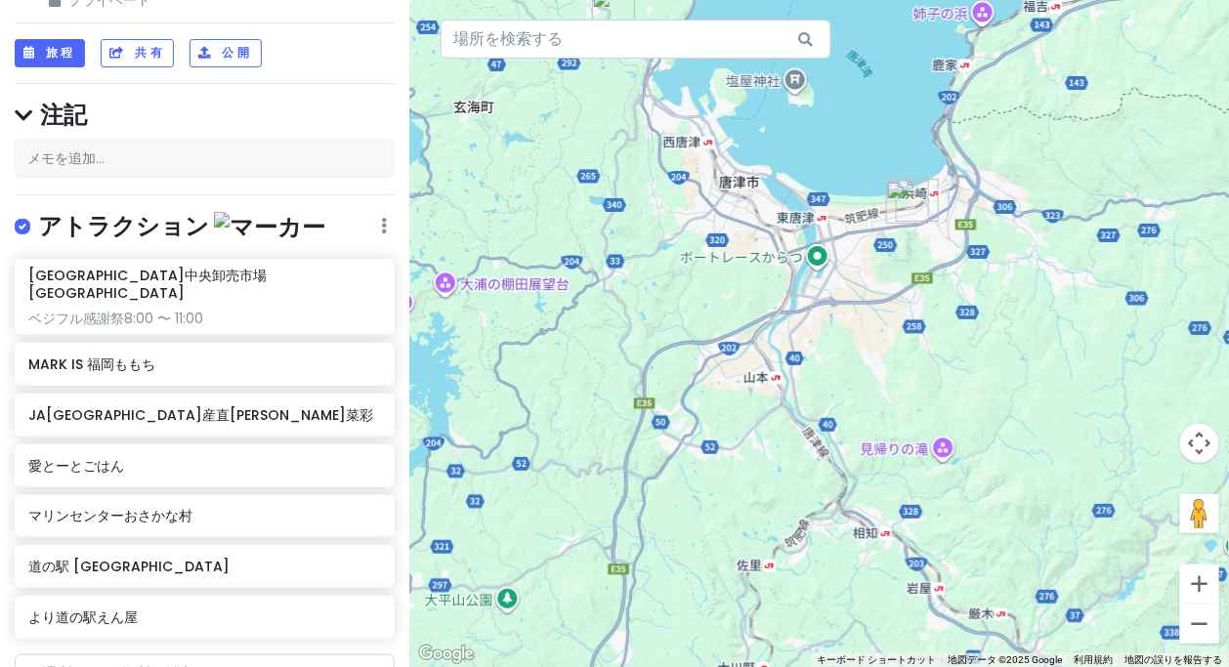
drag, startPoint x: 994, startPoint y: 406, endPoint x: 1008, endPoint y: 402, distance: 15.4
click at [999, 427] on div at bounding box center [819, 333] width 820 height 667
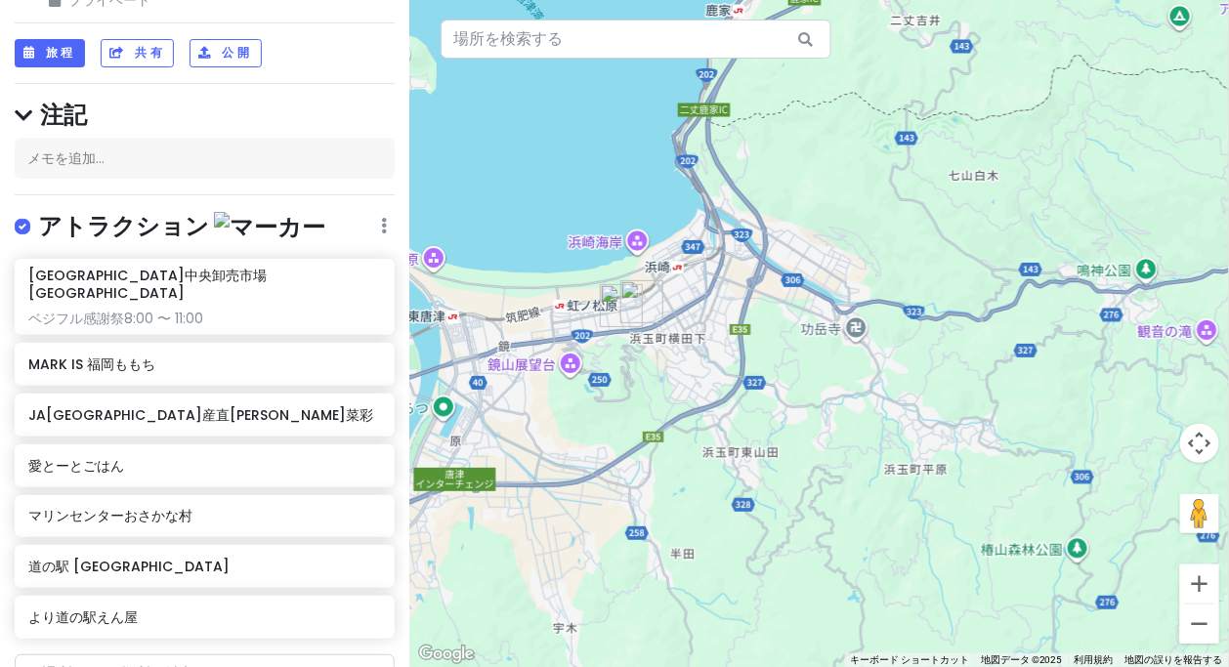
drag, startPoint x: 635, startPoint y: 433, endPoint x: 768, endPoint y: 379, distance: 143.3
click at [767, 379] on div at bounding box center [819, 333] width 820 height 667
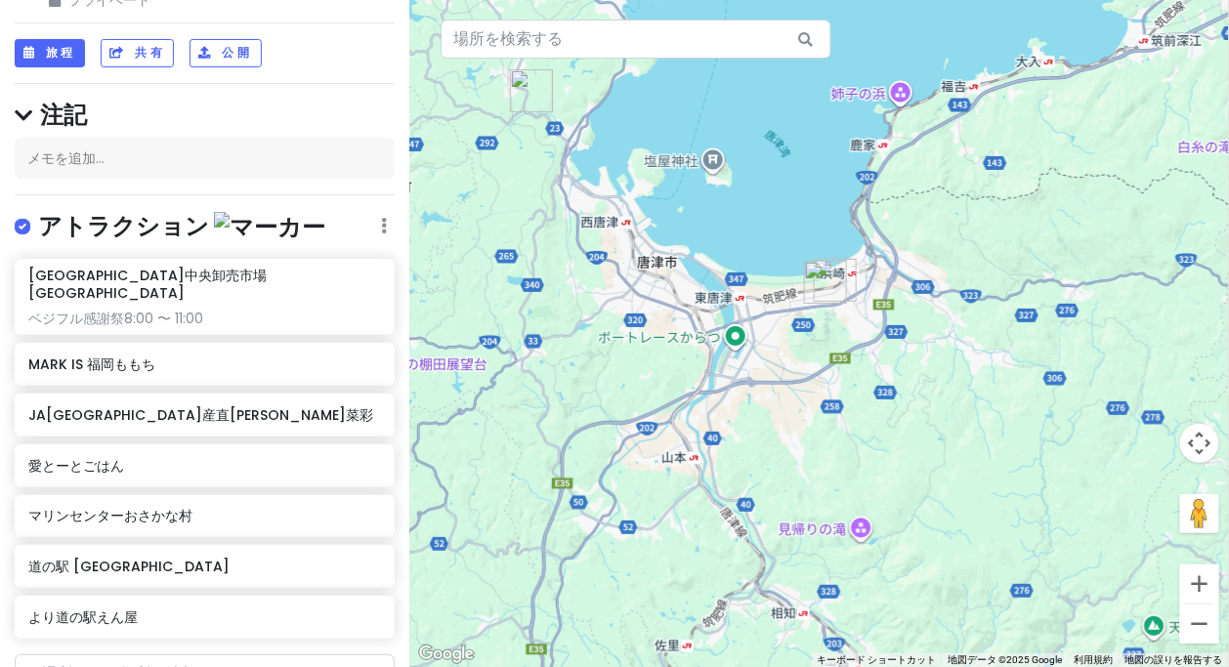
drag, startPoint x: 895, startPoint y: 387, endPoint x: 667, endPoint y: 431, distance: 231.9
click at [667, 431] on div at bounding box center [819, 333] width 820 height 667
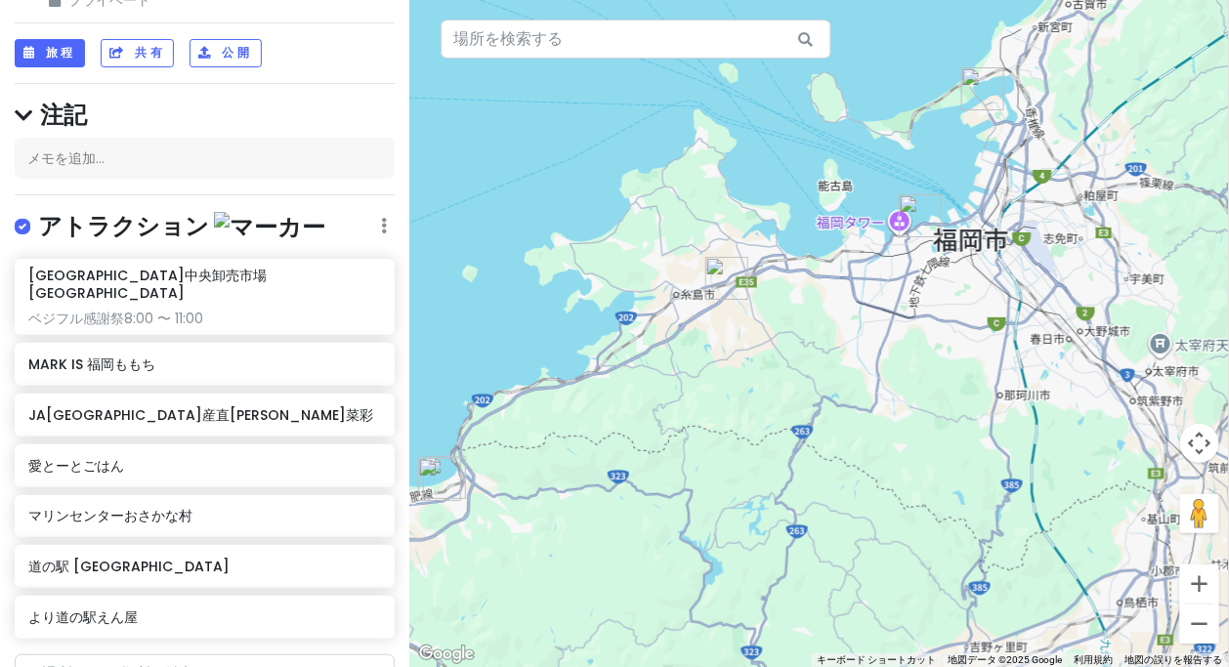
click at [734, 279] on img "JA糸島産直市場 伊都菜彩" at bounding box center [726, 278] width 43 height 43
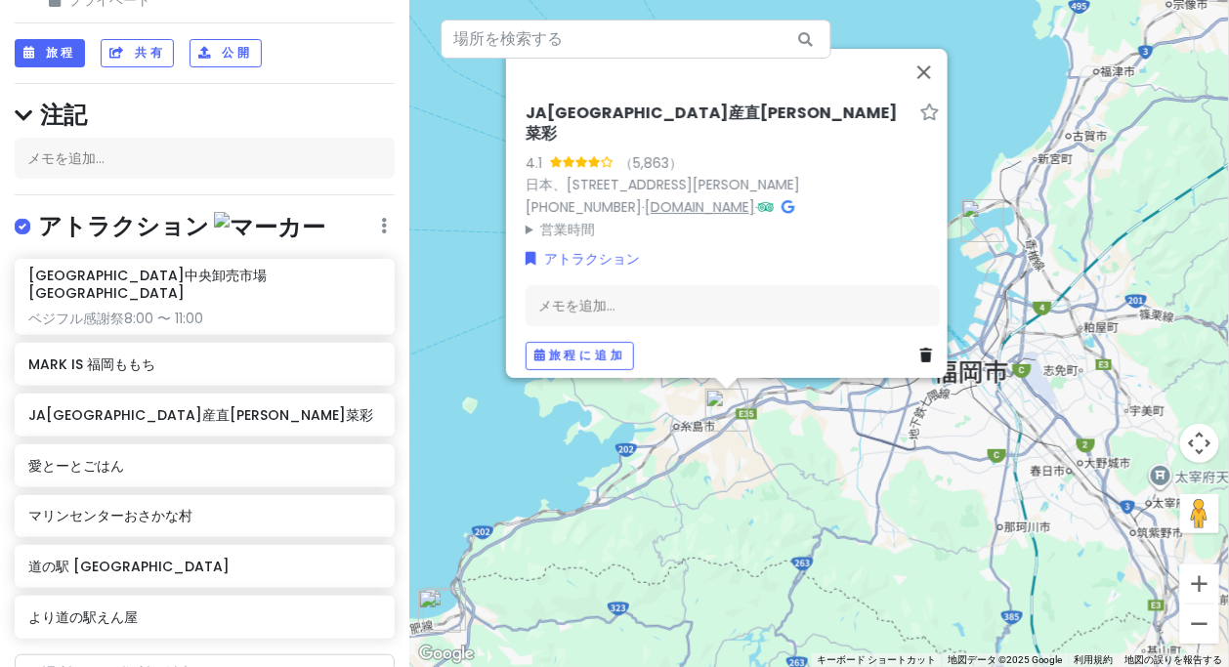
click at [669, 199] on font "[DOMAIN_NAME]" at bounding box center [700, 206] width 110 height 20
